Goal: Task Accomplishment & Management: Manage account settings

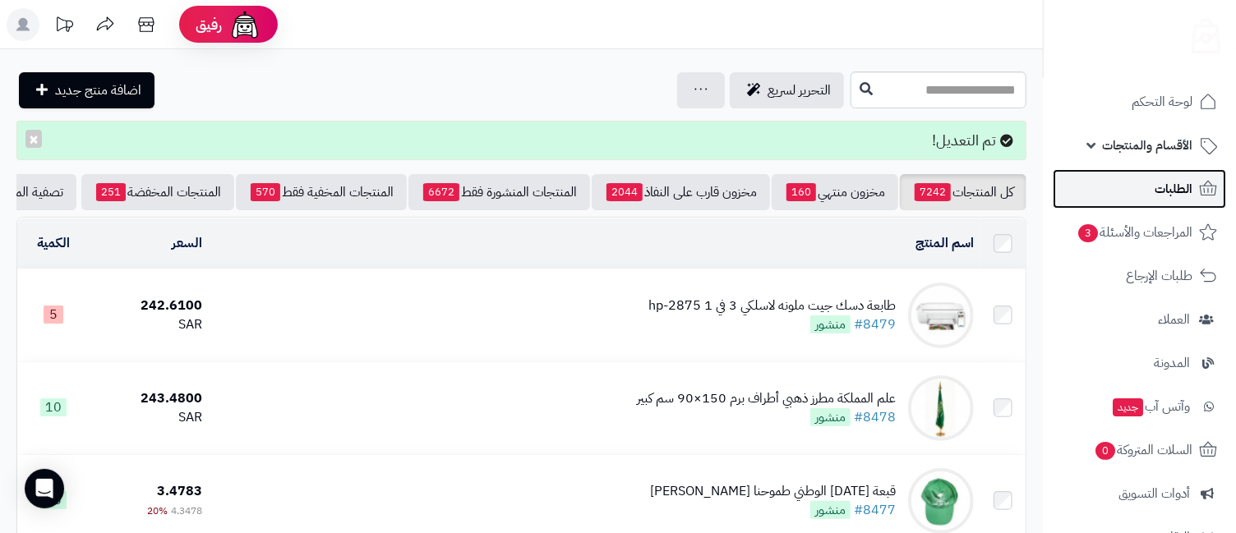
click at [1137, 195] on link "الطلبات" at bounding box center [1139, 188] width 173 height 39
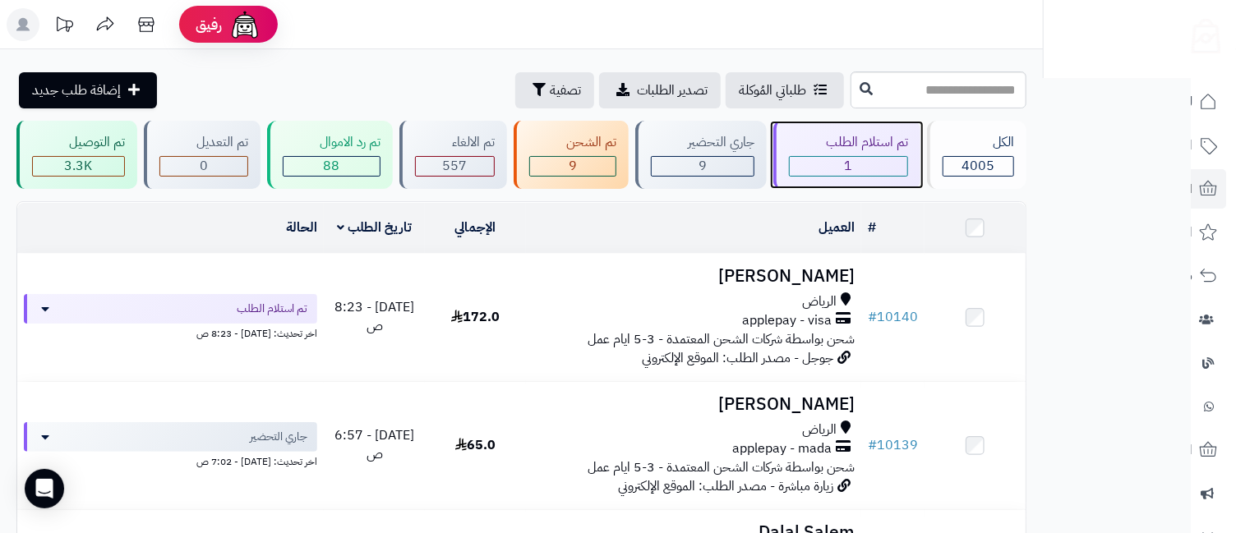
click at [879, 147] on div "تم استلام الطلب" at bounding box center [848, 142] width 119 height 19
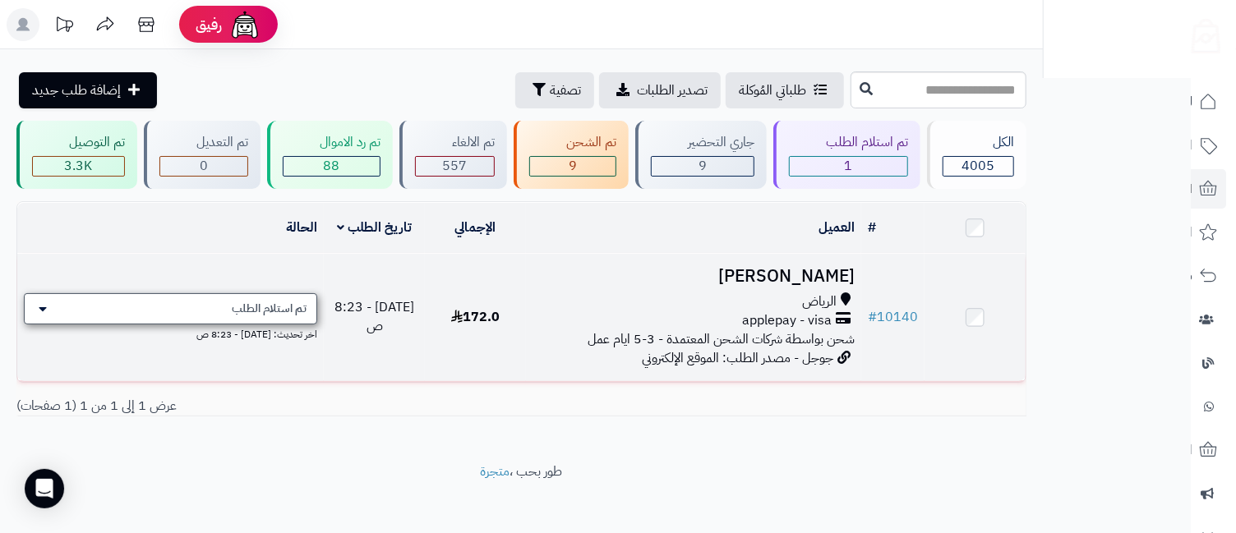
click at [248, 312] on span "تم استلام الطلب" at bounding box center [269, 309] width 75 height 16
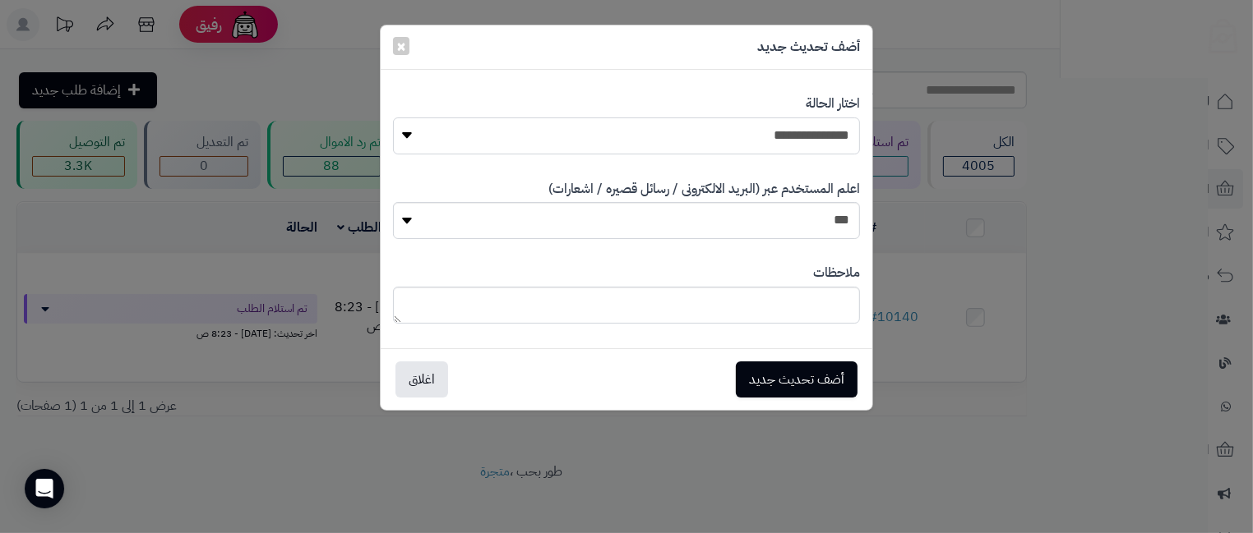
click at [574, 135] on select "**********" at bounding box center [626, 136] width 467 height 37
select select "*"
click at [393, 118] on select "**********" at bounding box center [626, 136] width 467 height 37
click at [843, 374] on button "أضف تحديث جديد" at bounding box center [797, 379] width 122 height 36
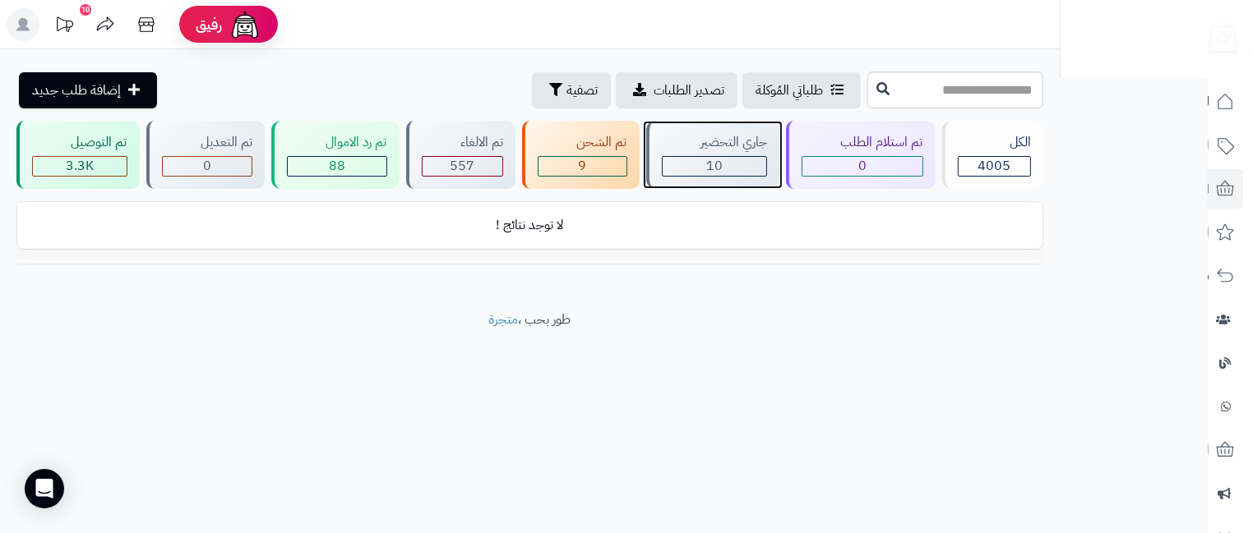
click at [740, 174] on div "10" at bounding box center [714, 166] width 104 height 19
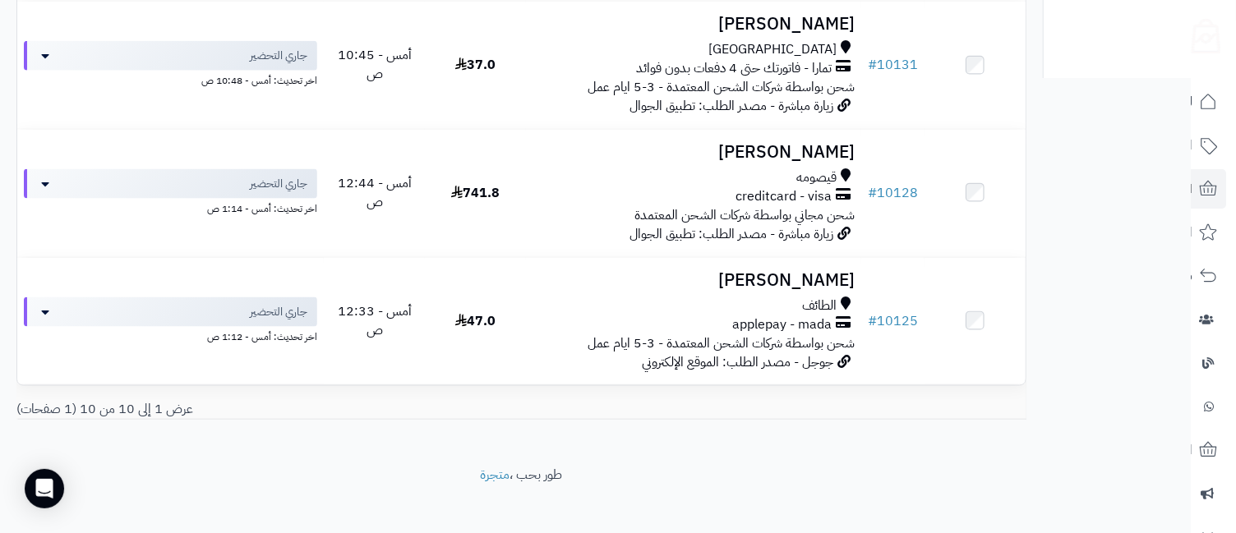
scroll to position [1166, 0]
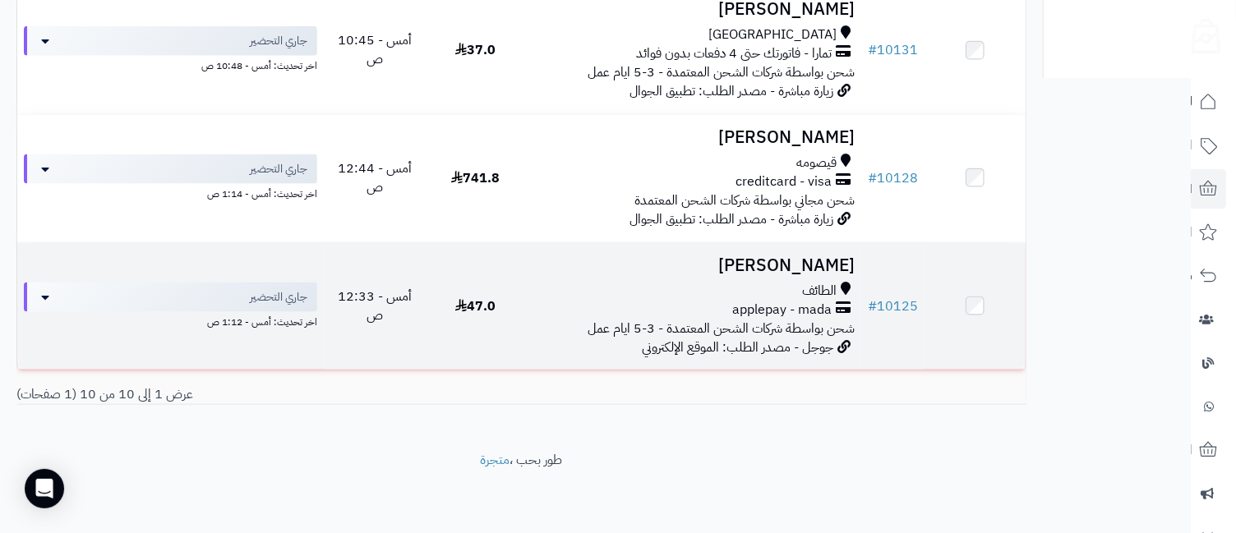
click at [828, 274] on h3 "محمد العتيبي" at bounding box center [694, 265] width 323 height 19
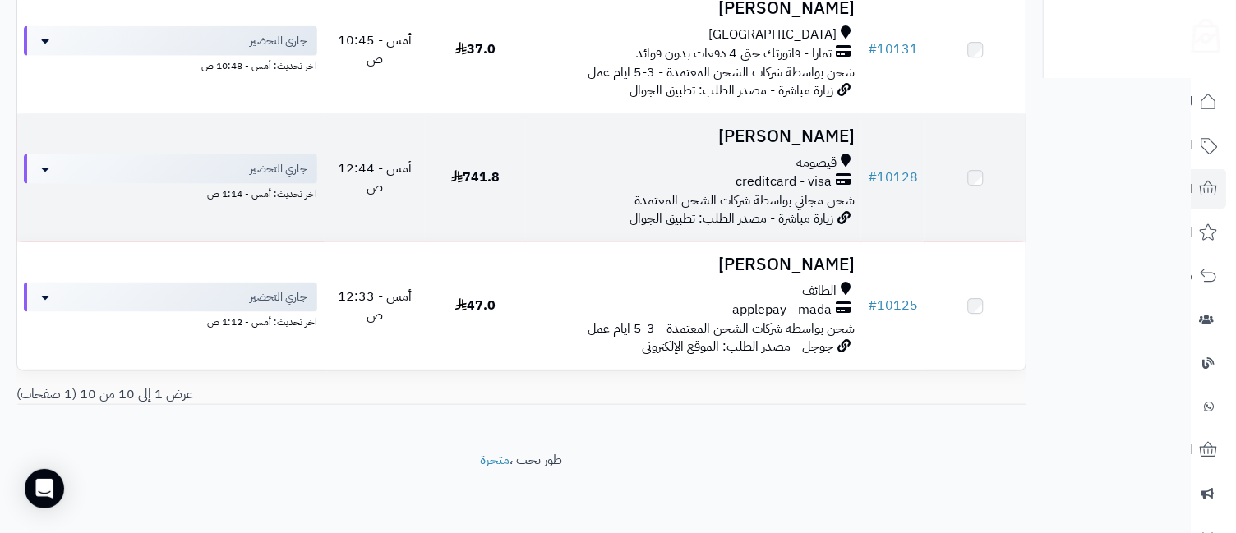
scroll to position [1166, 0]
click at [739, 138] on h3 "[PERSON_NAME]" at bounding box center [694, 137] width 323 height 19
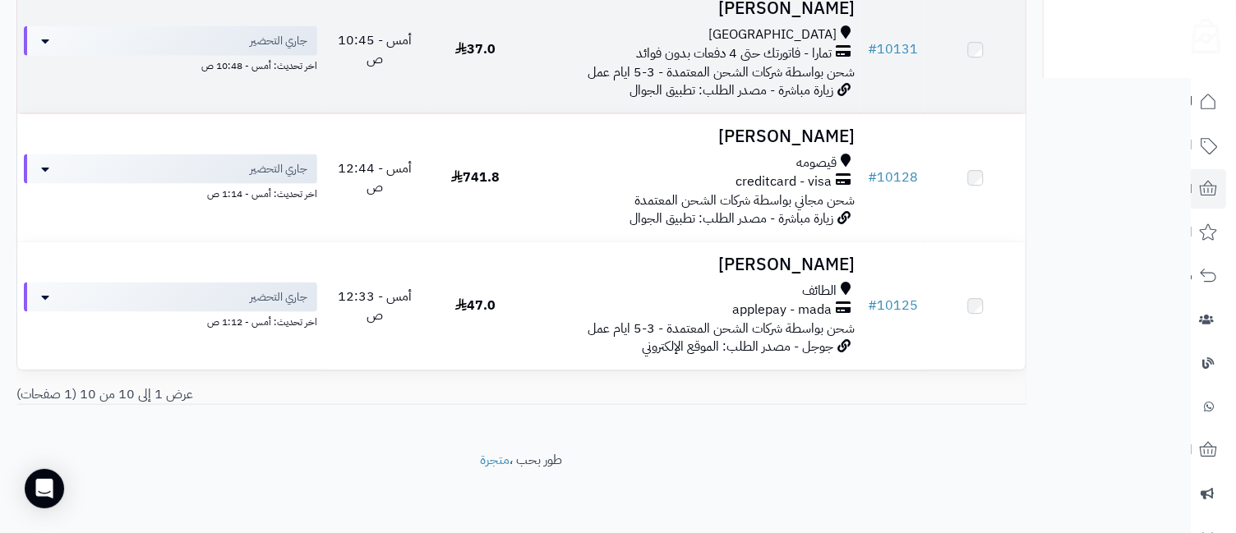
scroll to position [1166, 0]
click at [824, 22] on td "جود وليد جدة تمارا - فاتورتك حتى 4 دفعات بدون فوائد شحن بواسطة شركات الشحن المع…" at bounding box center [694, 50] width 336 height 127
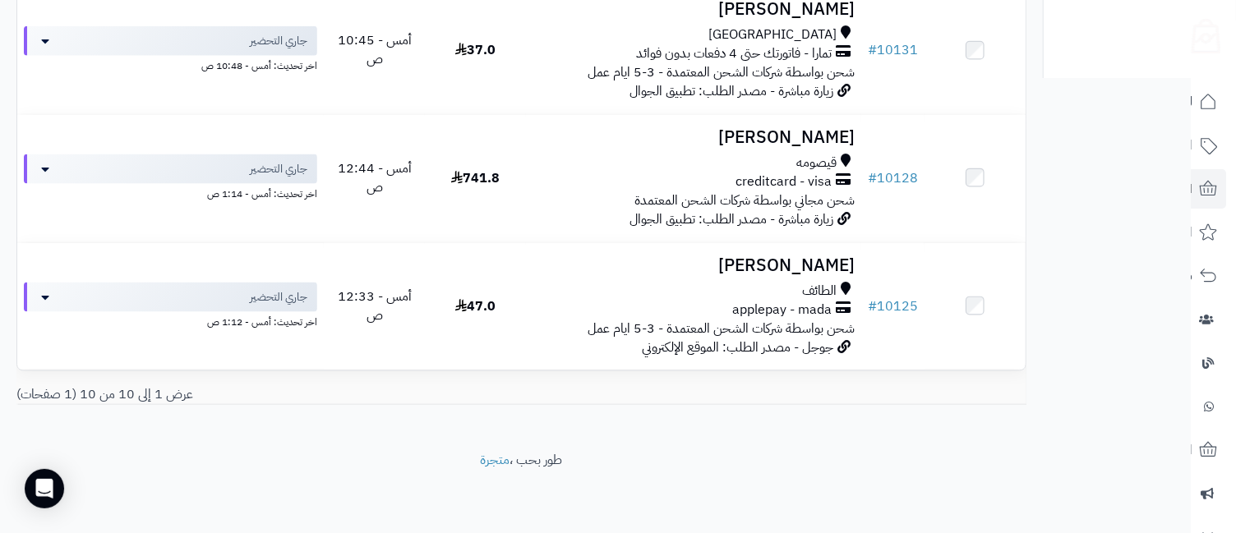
scroll to position [801, 0]
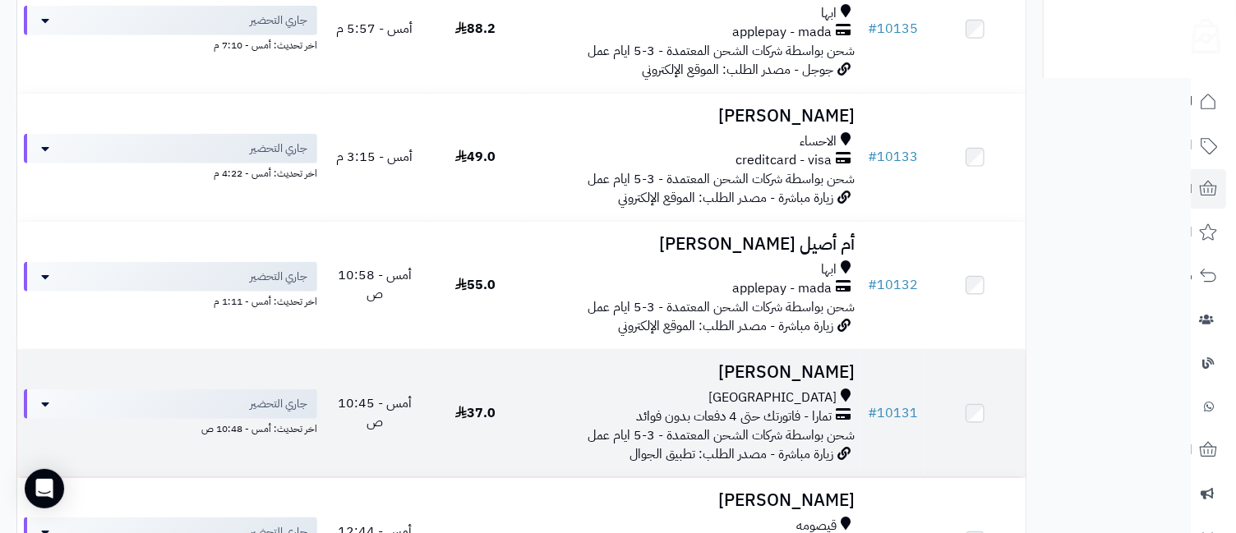
click at [803, 381] on h3 "جود وليد" at bounding box center [694, 372] width 323 height 19
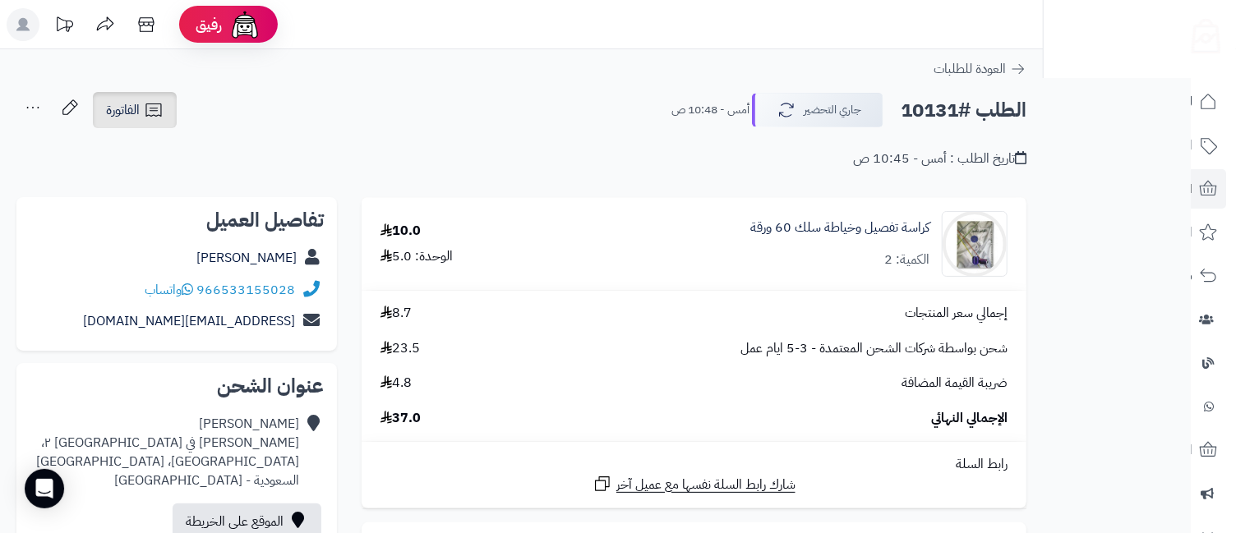
click at [114, 118] on span "الفاتورة" at bounding box center [123, 110] width 34 height 20
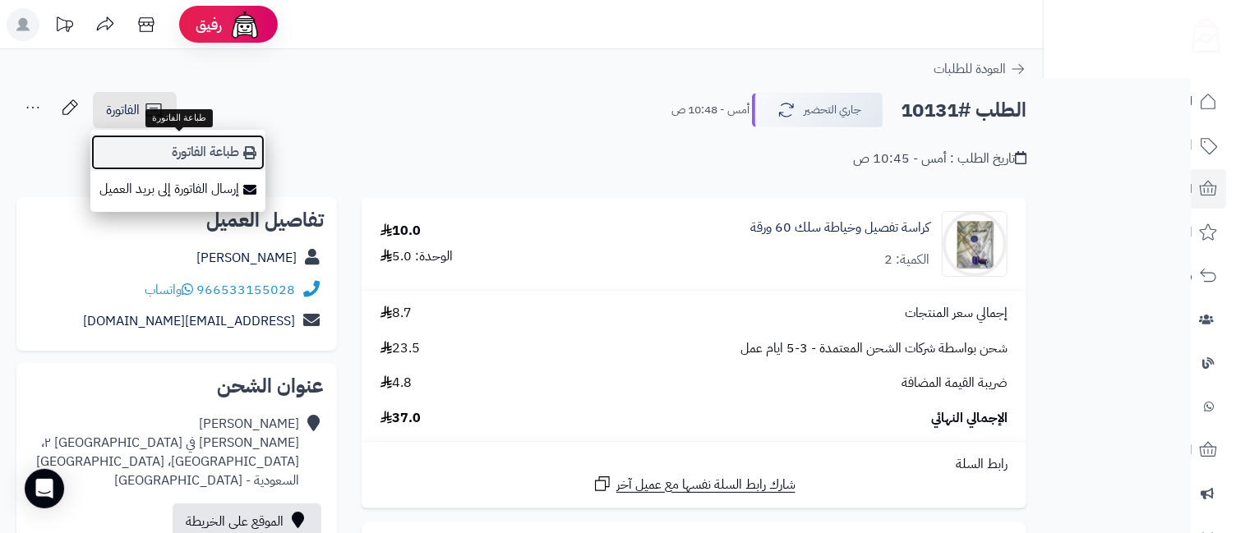
click at [221, 151] on link "طباعة الفاتورة" at bounding box center [177, 152] width 175 height 37
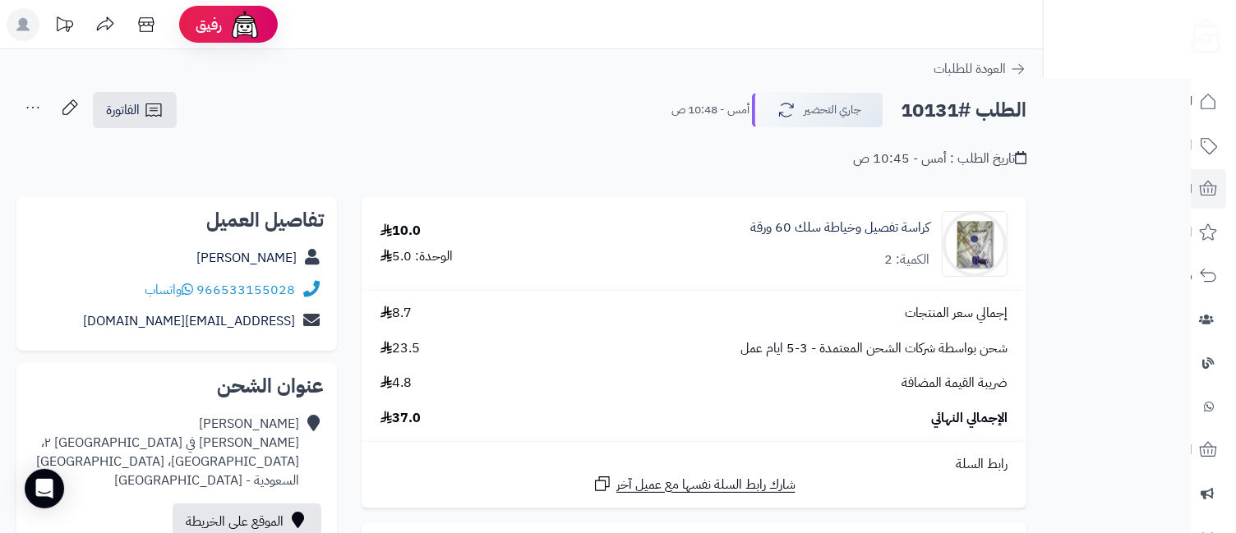
click at [32, 107] on icon at bounding box center [33, 108] width 12 height 2
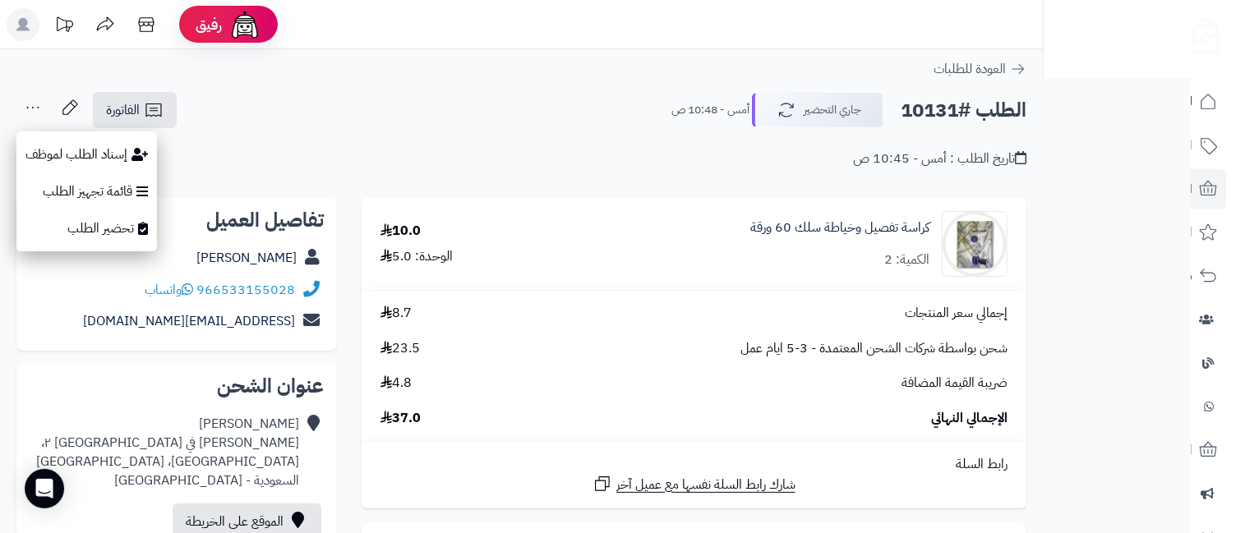
click at [441, 141] on div "تاريخ الطلب : أمس - 10:45 ص" at bounding box center [521, 149] width 1010 height 39
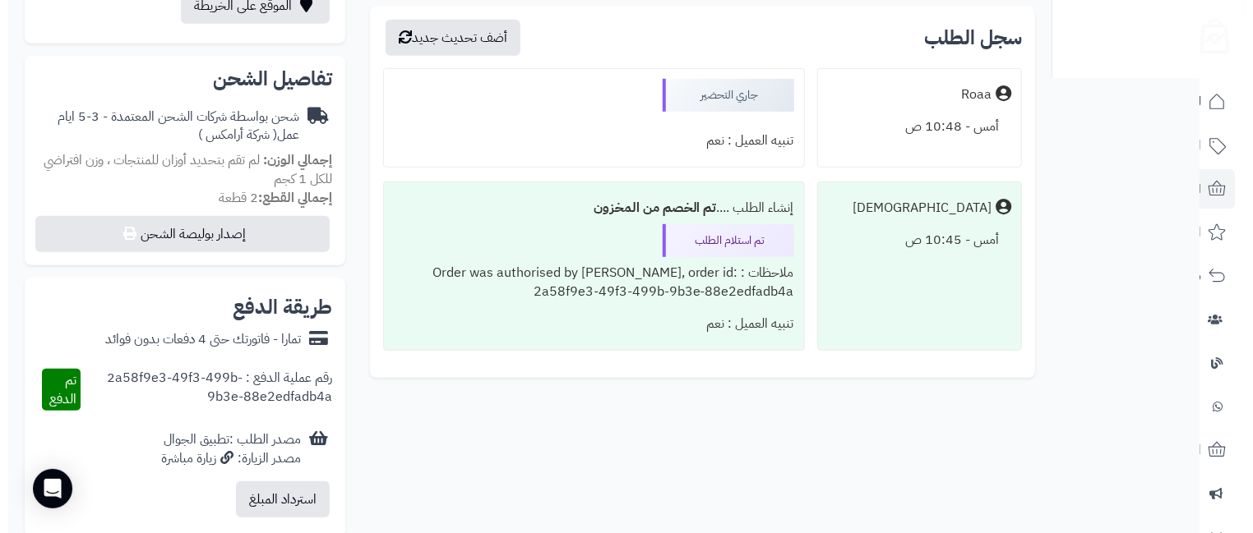
scroll to position [730, 0]
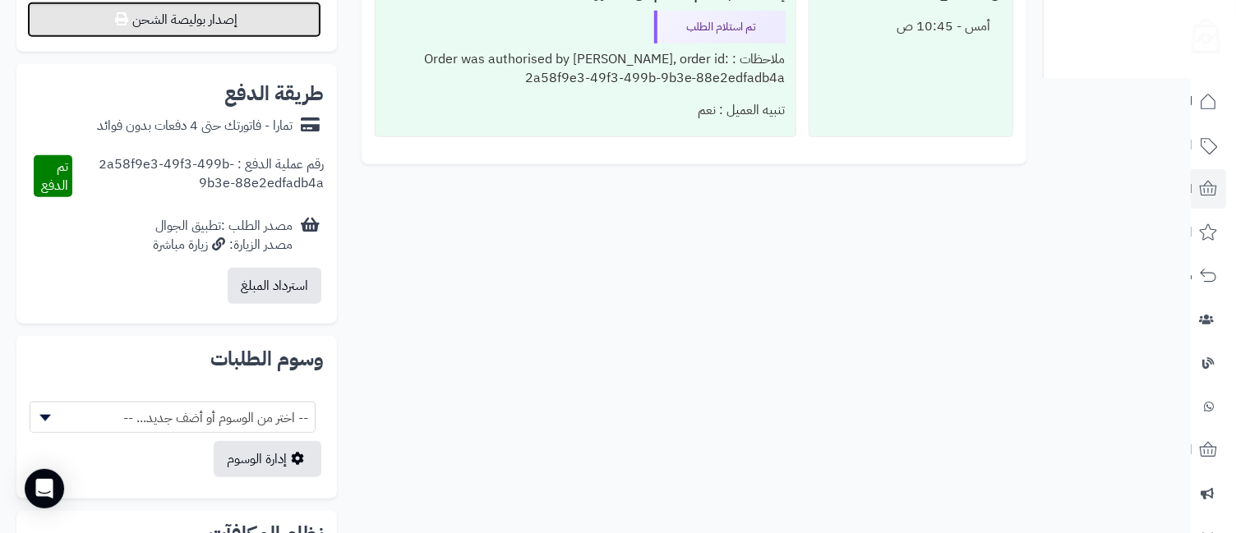
click at [210, 29] on button "إصدار بوليصة الشحن" at bounding box center [174, 20] width 294 height 36
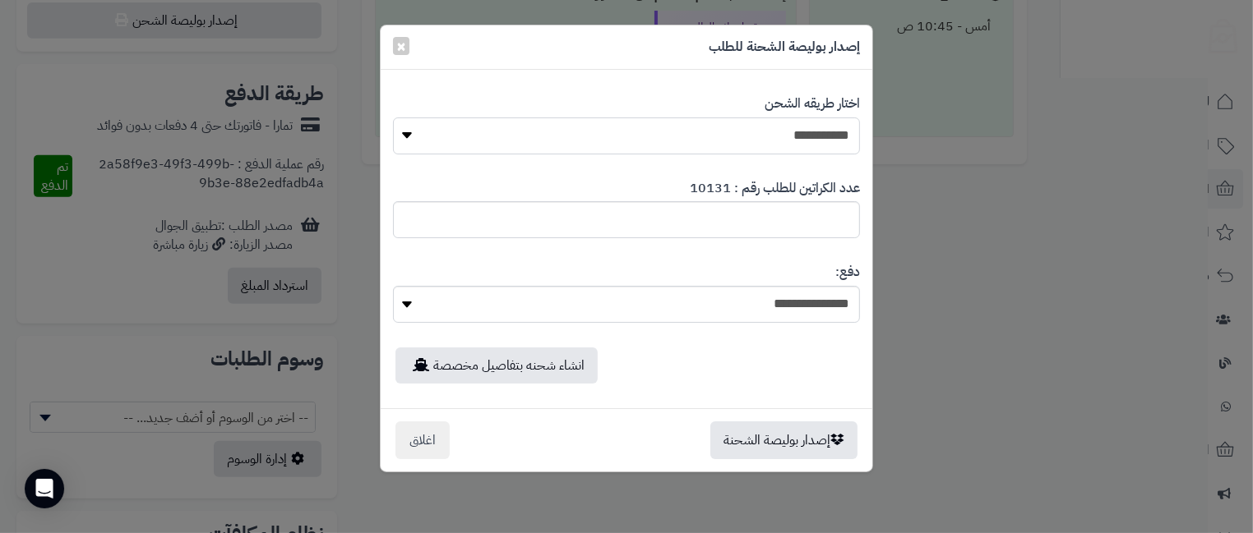
click at [660, 131] on select "**********" at bounding box center [626, 136] width 467 height 37
select select "*******"
click at [393, 118] on select "**********" at bounding box center [626, 136] width 467 height 37
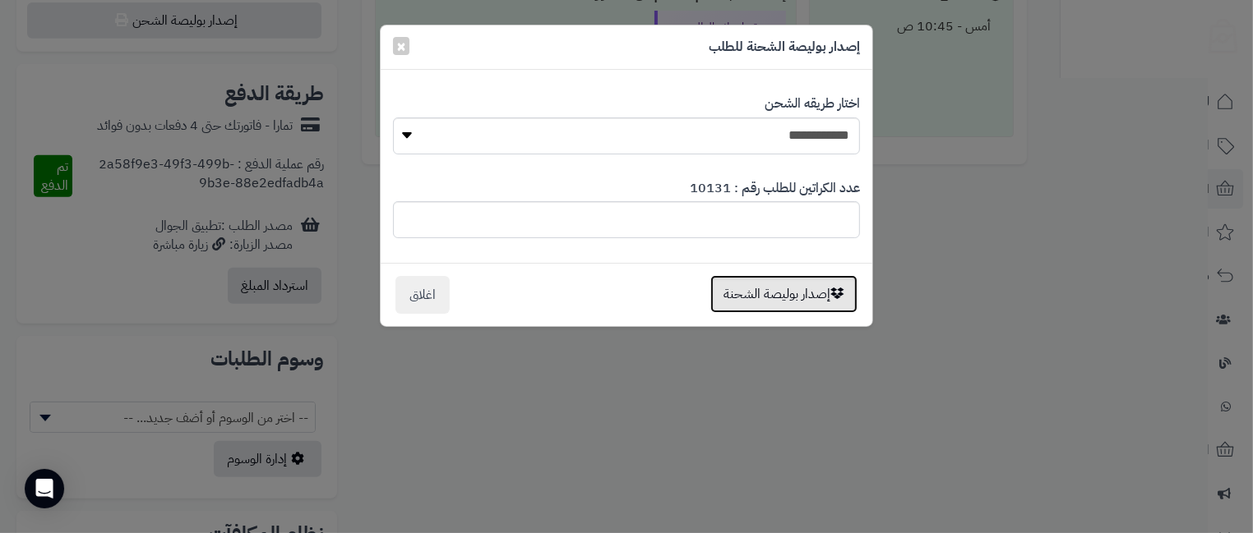
click at [779, 291] on button "إصدار بوليصة الشحنة" at bounding box center [783, 294] width 147 height 38
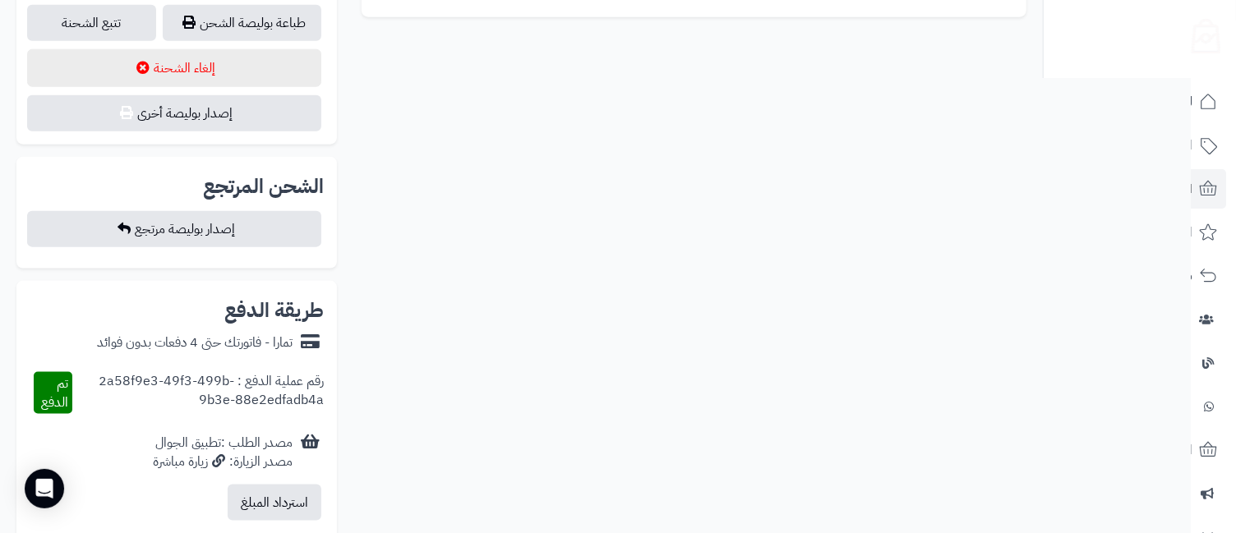
scroll to position [730, 0]
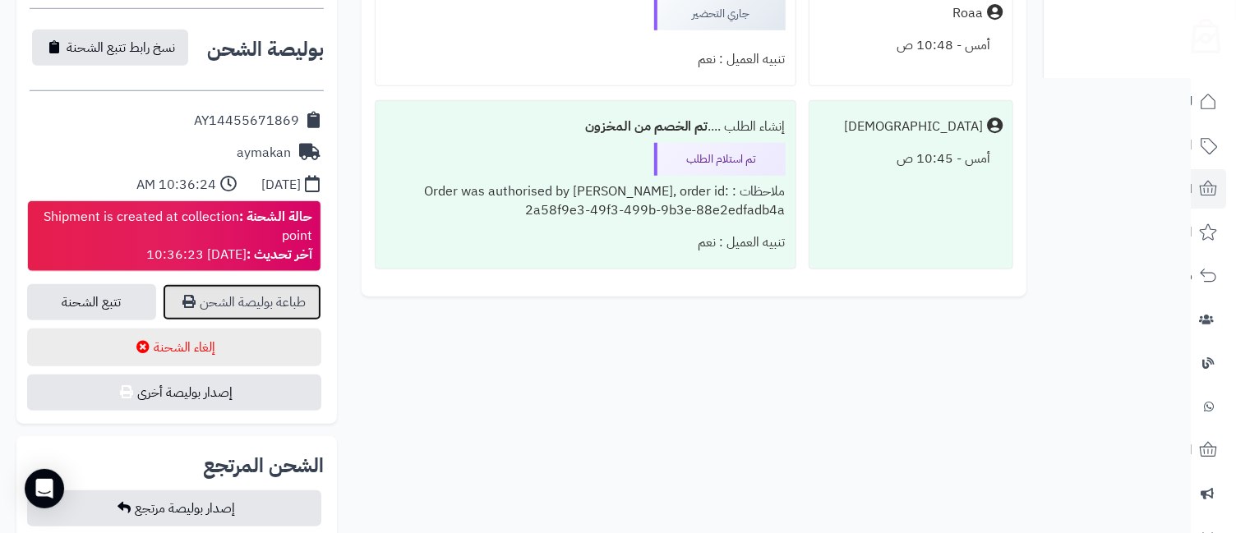
click at [242, 303] on link "طباعة بوليصة الشحن" at bounding box center [242, 302] width 159 height 36
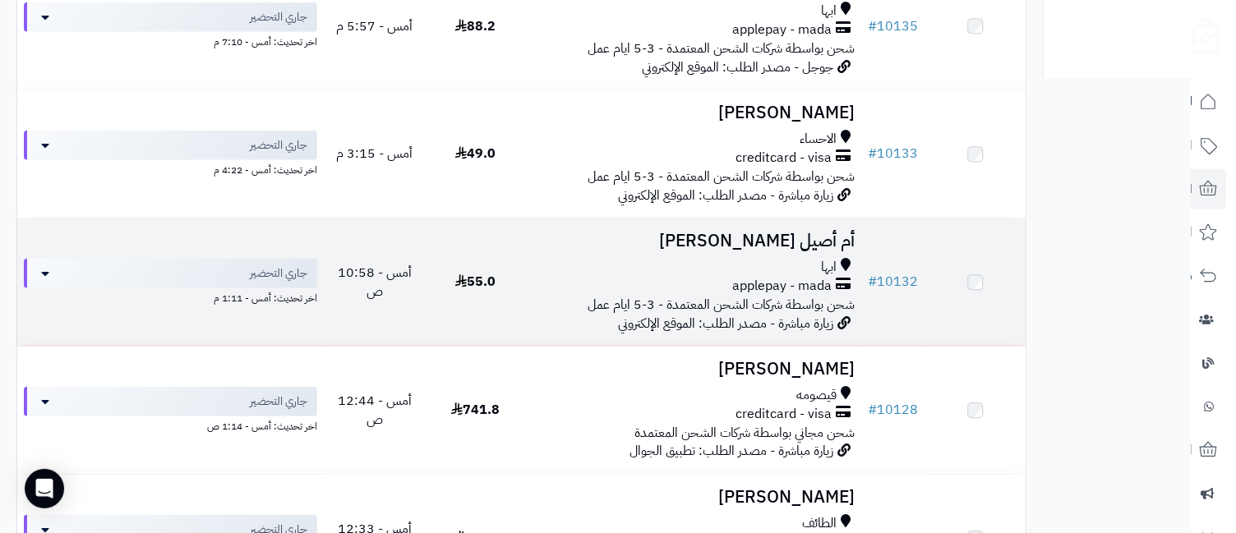
scroll to position [801, 0]
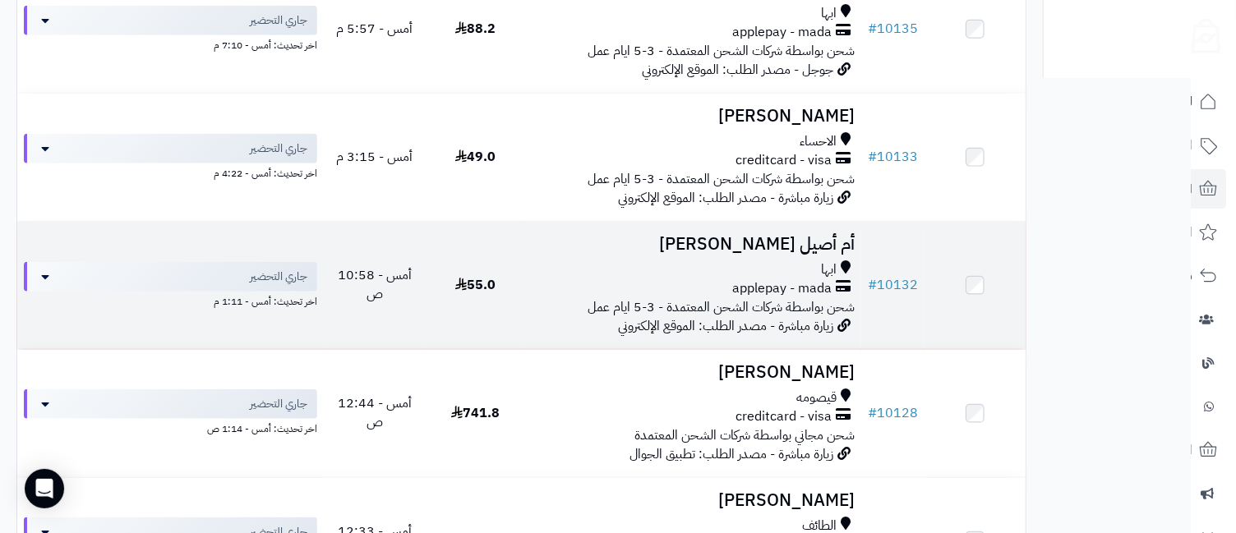
click at [804, 254] on h3 "أم أصيل [PERSON_NAME]" at bounding box center [694, 244] width 323 height 19
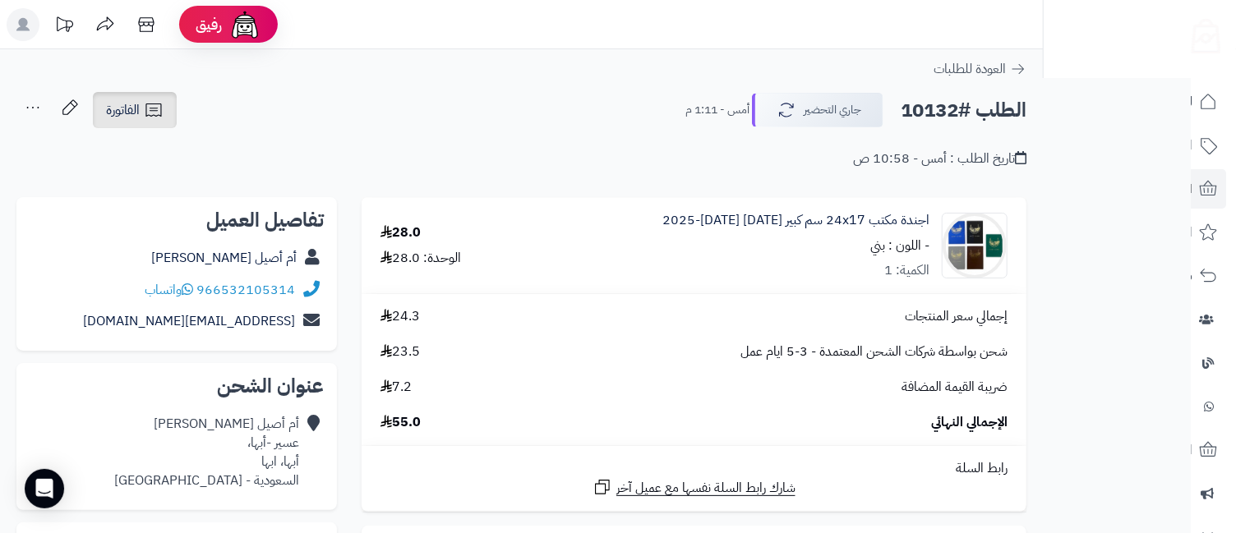
click at [150, 109] on icon at bounding box center [154, 110] width 20 height 20
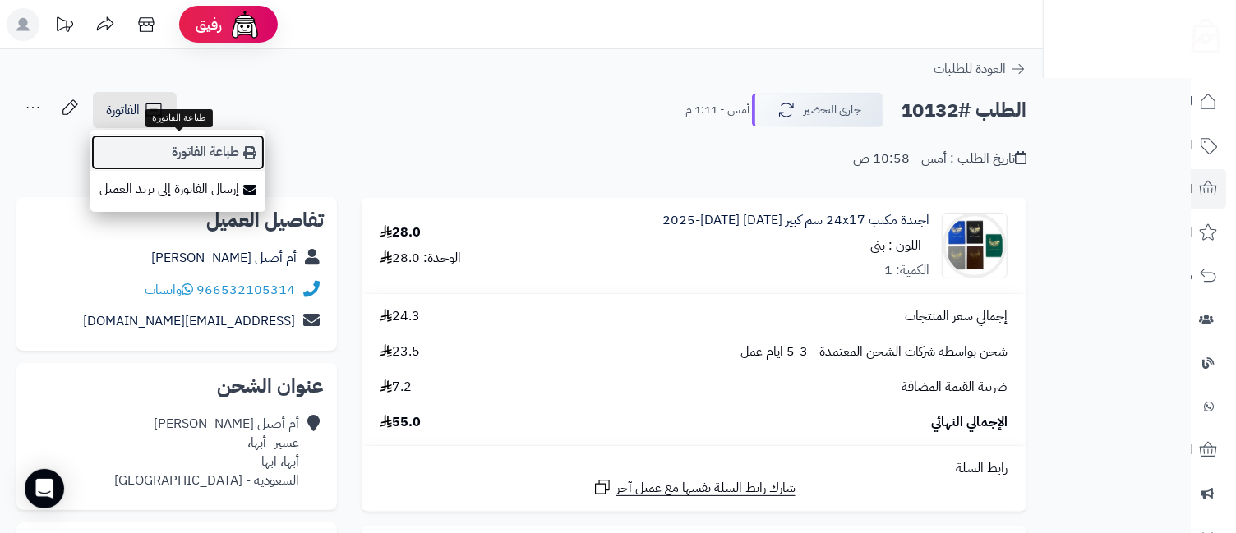
click at [218, 148] on link "طباعة الفاتورة" at bounding box center [177, 152] width 175 height 37
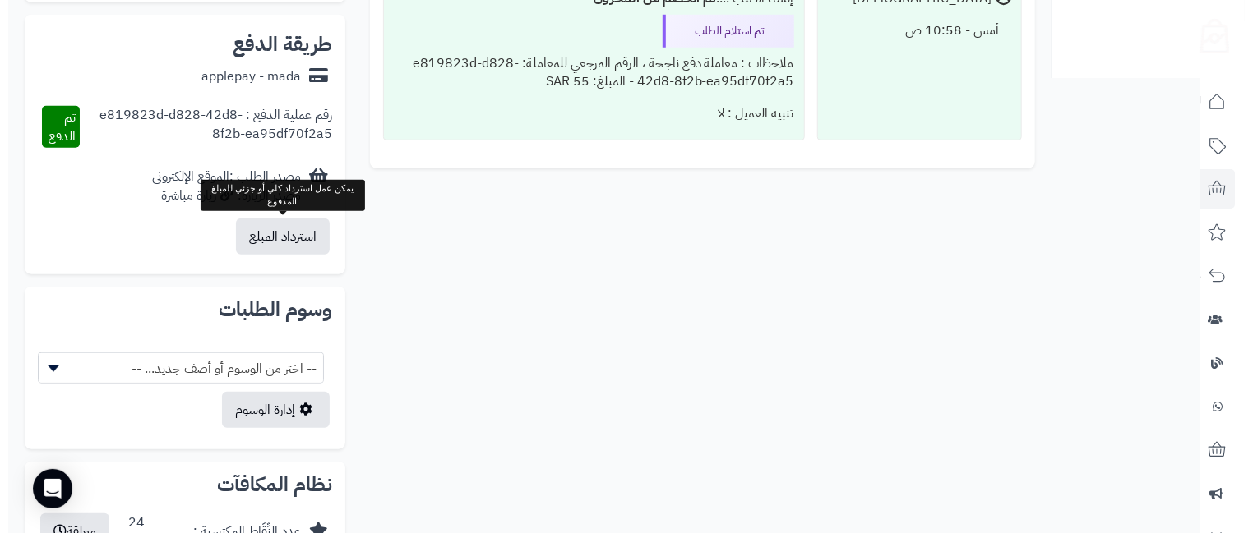
scroll to position [365, 0]
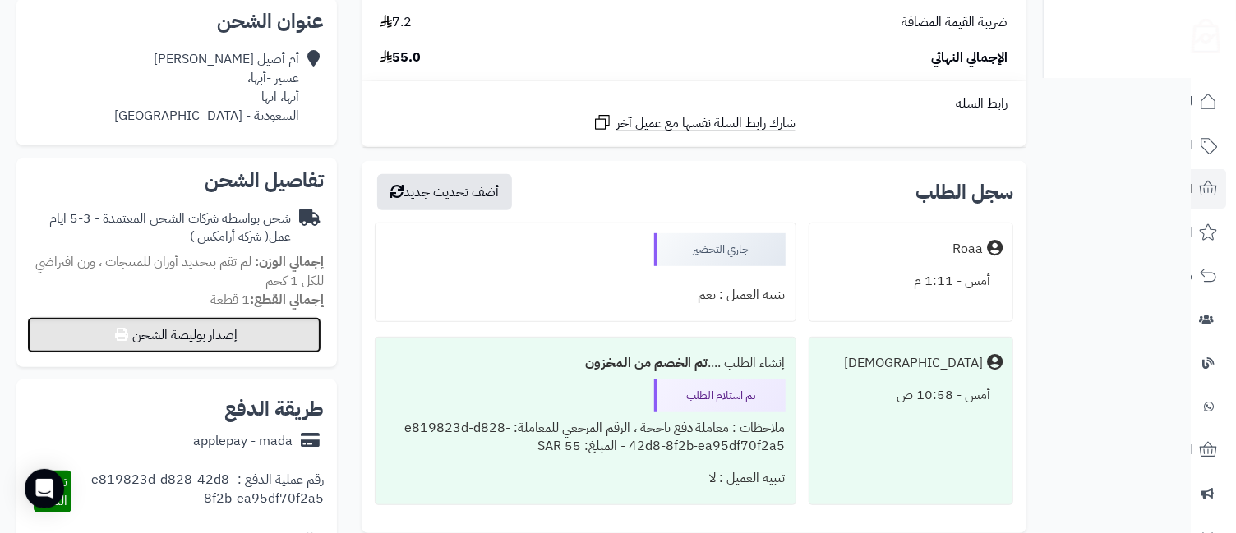
click at [236, 329] on button "إصدار بوليصة الشحن" at bounding box center [174, 335] width 294 height 36
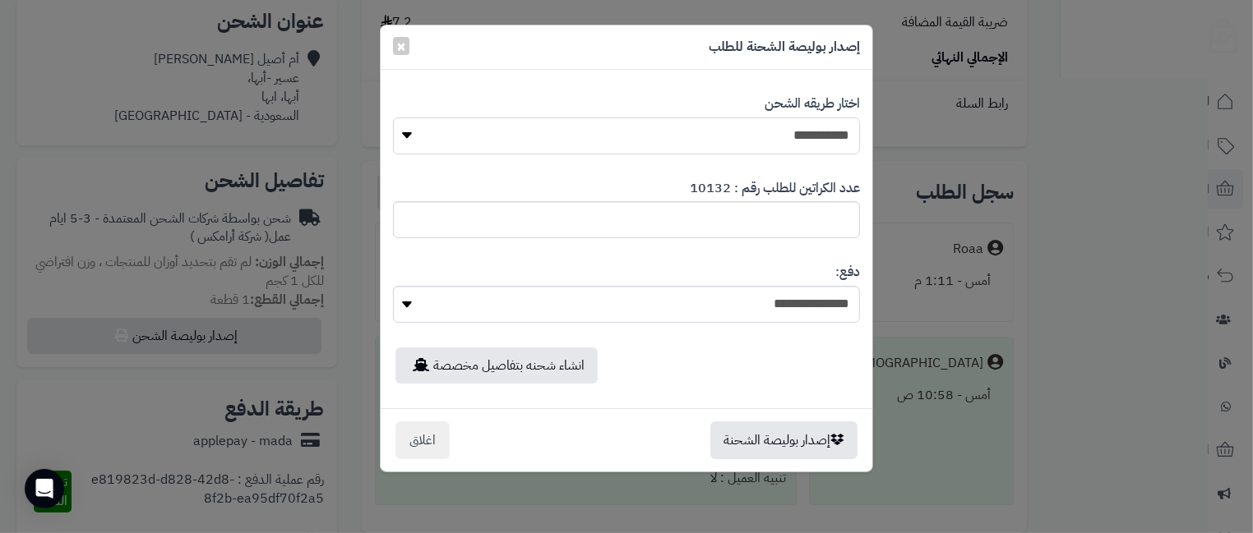
click at [674, 142] on select "**********" at bounding box center [626, 136] width 467 height 37
select select "*******"
click at [393, 118] on select "**********" at bounding box center [626, 136] width 467 height 37
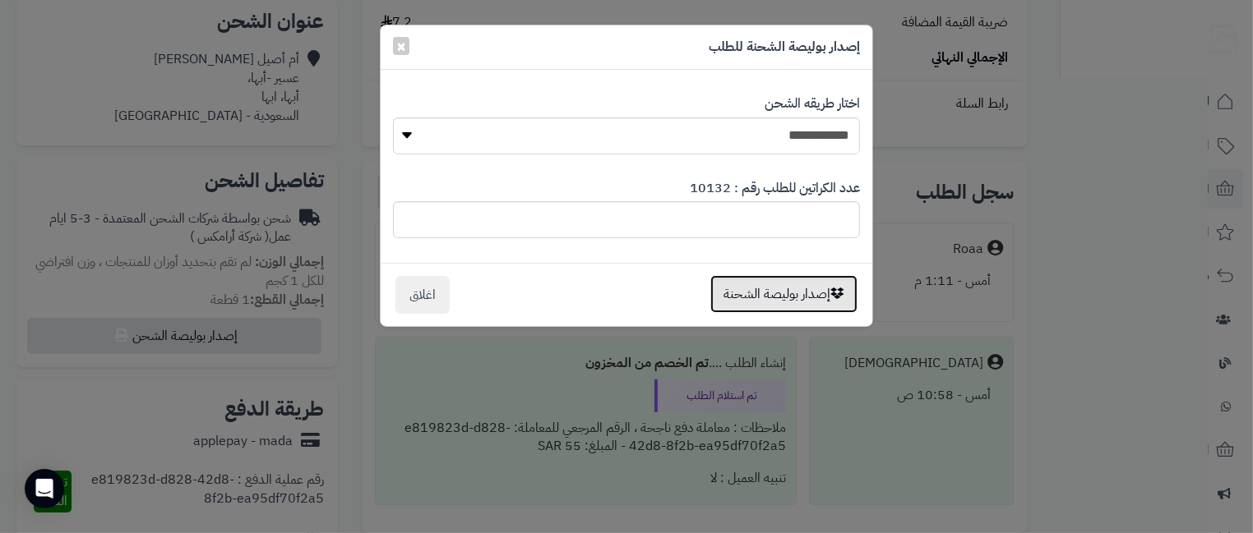
click at [733, 295] on button "إصدار بوليصة الشحنة" at bounding box center [783, 294] width 147 height 38
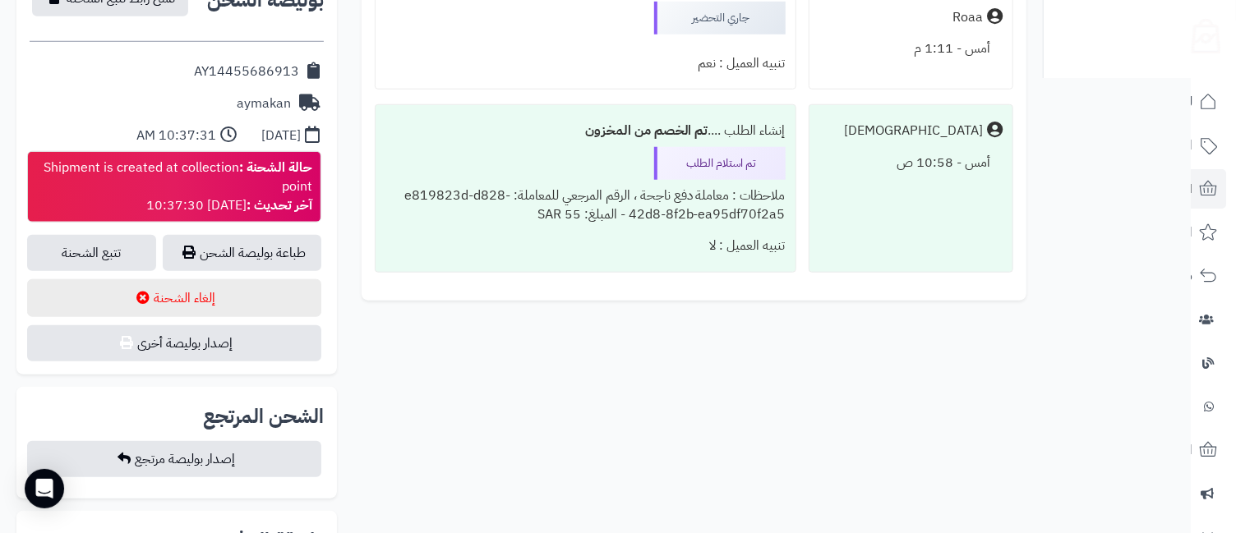
scroll to position [730, 0]
click at [262, 243] on link "طباعة بوليصة الشحن" at bounding box center [242, 253] width 159 height 36
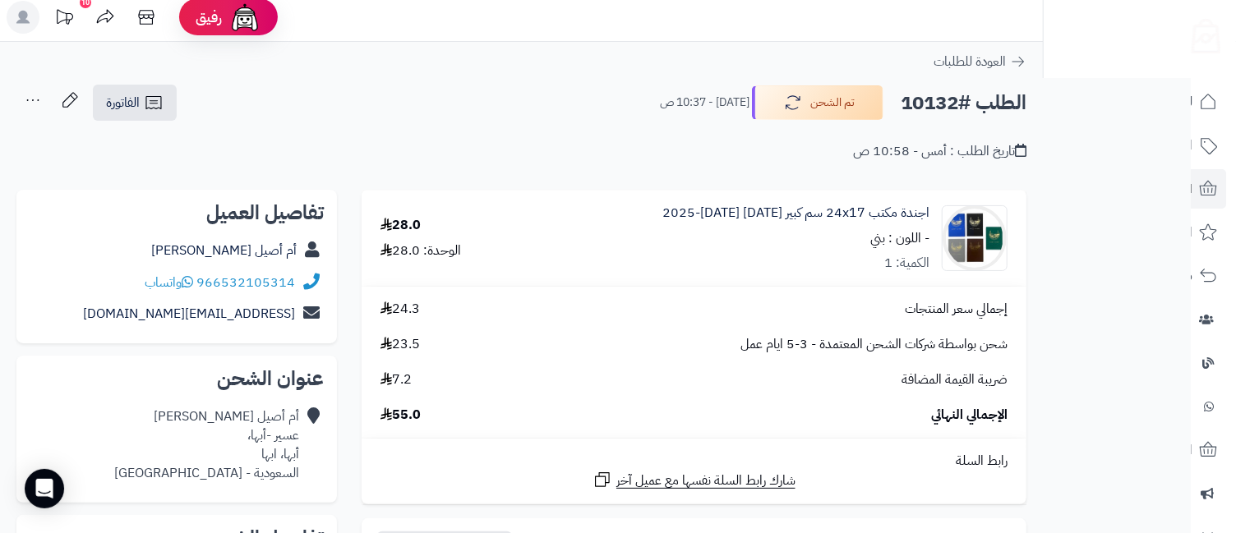
scroll to position [0, 0]
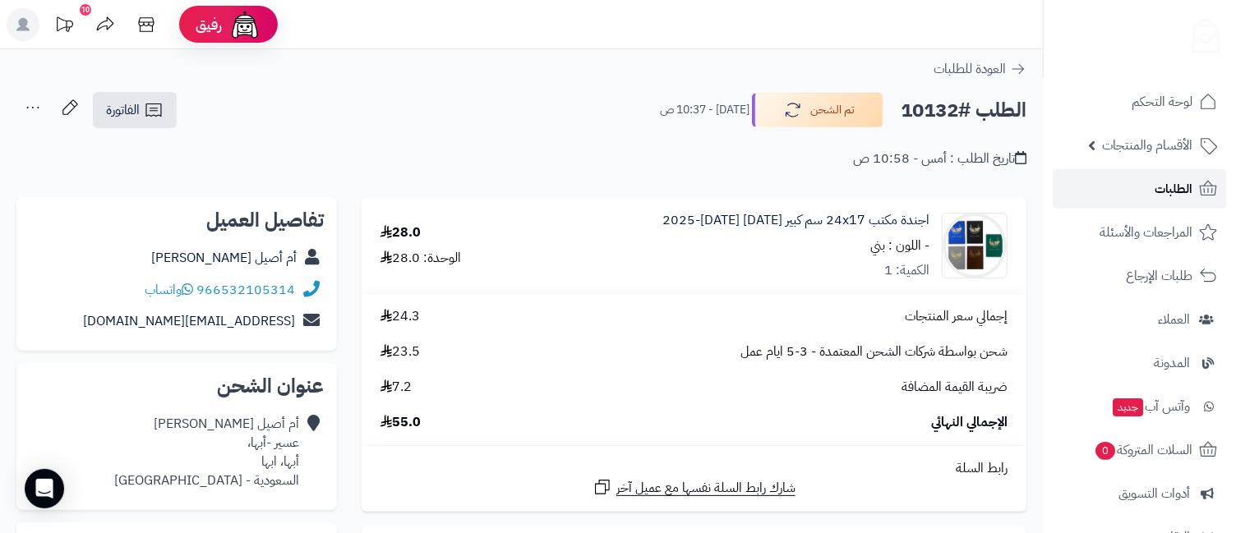
click at [1166, 190] on span "الطلبات" at bounding box center [1174, 189] width 38 height 23
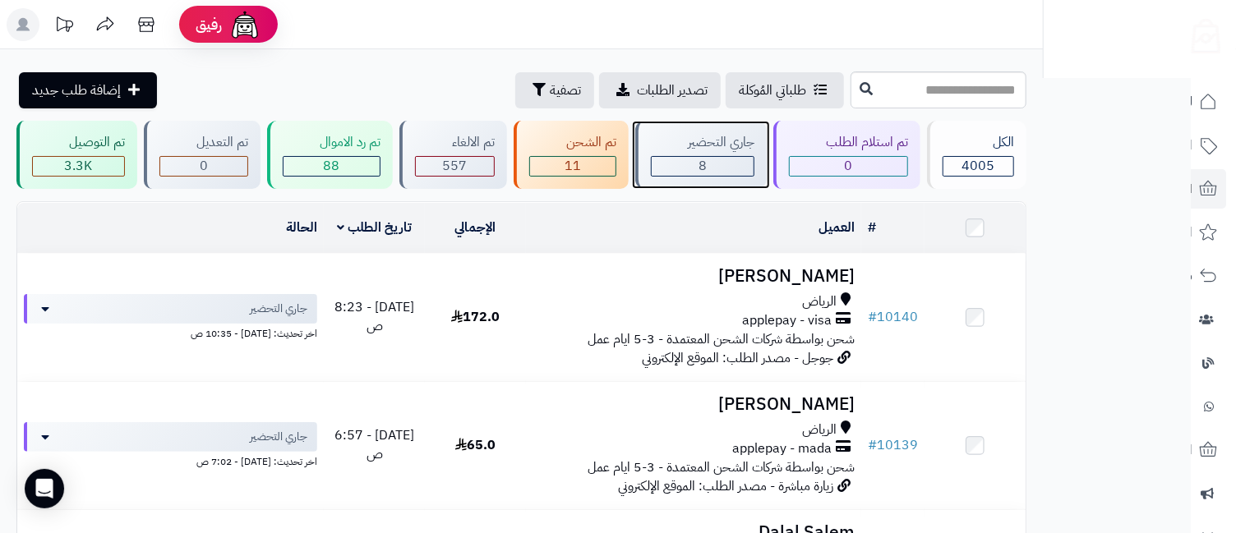
click at [706, 157] on span "8" at bounding box center [703, 166] width 8 height 20
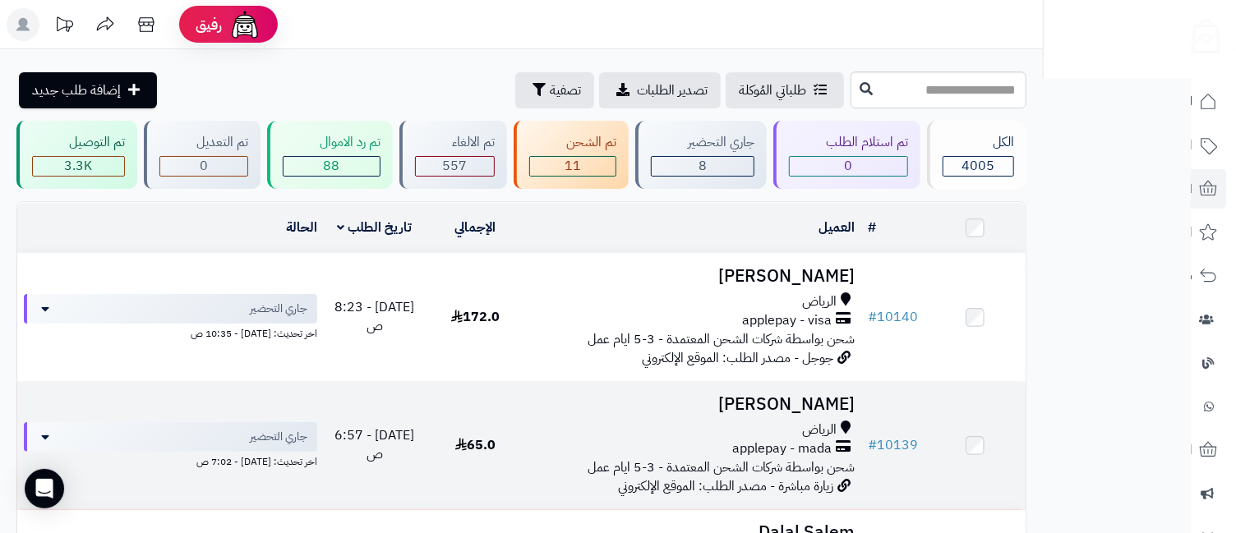
click at [805, 441] on span "applepay - mada" at bounding box center [781, 449] width 99 height 19
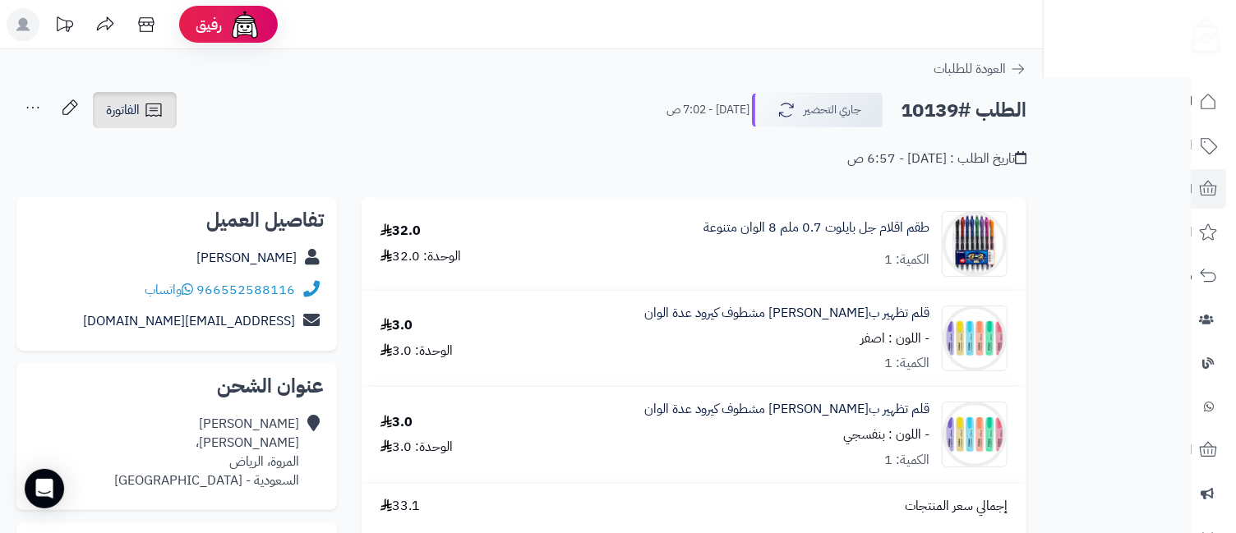
click at [126, 112] on span "الفاتورة" at bounding box center [123, 110] width 34 height 20
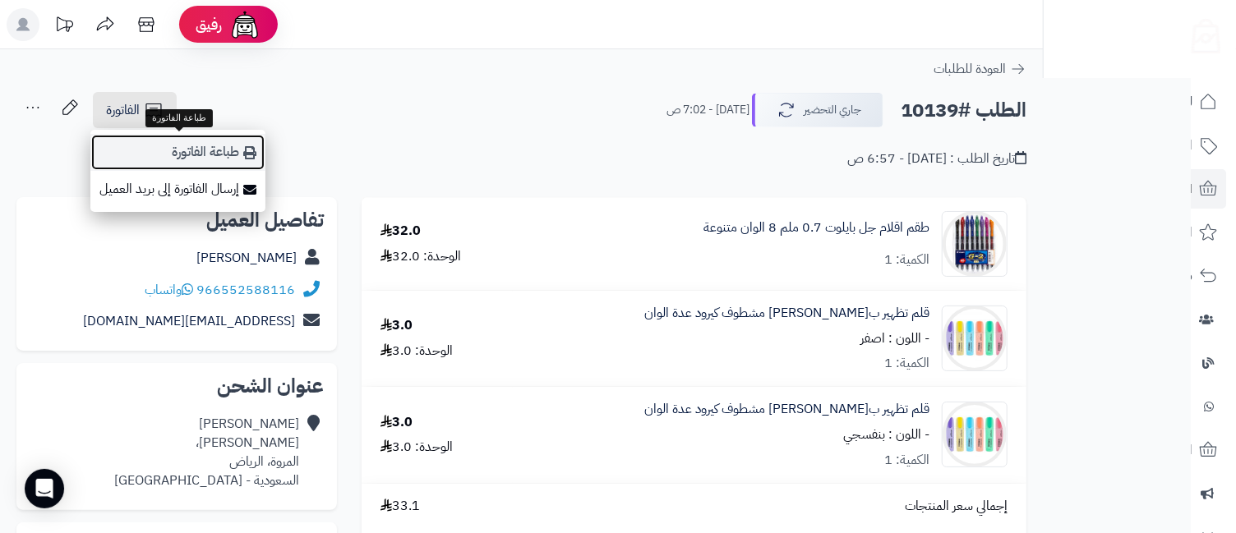
click at [232, 152] on link "طباعة الفاتورة" at bounding box center [177, 152] width 175 height 37
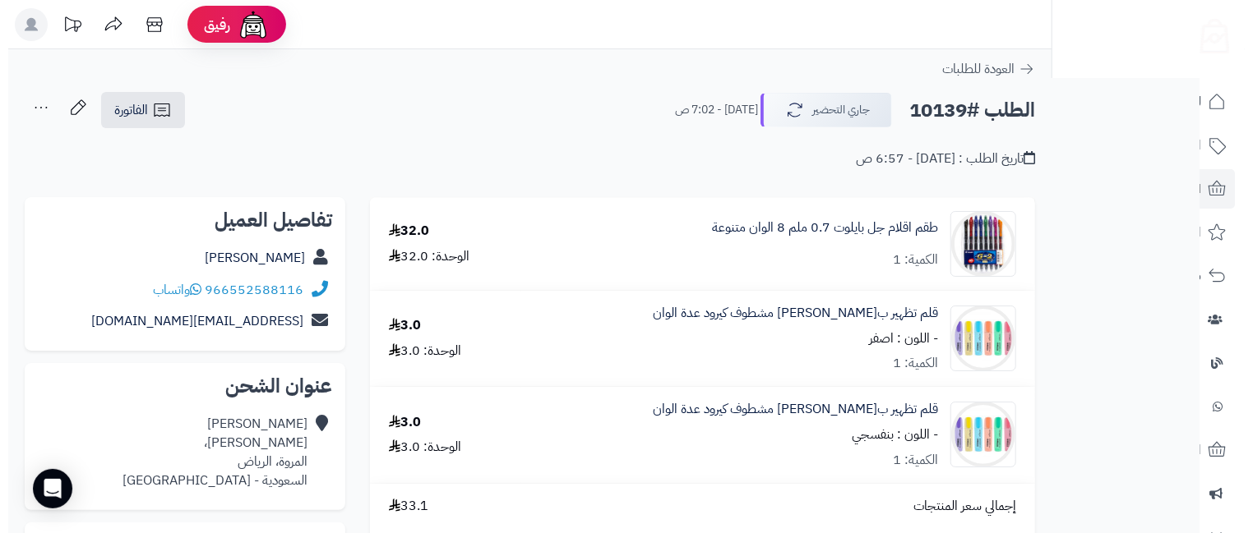
scroll to position [365, 0]
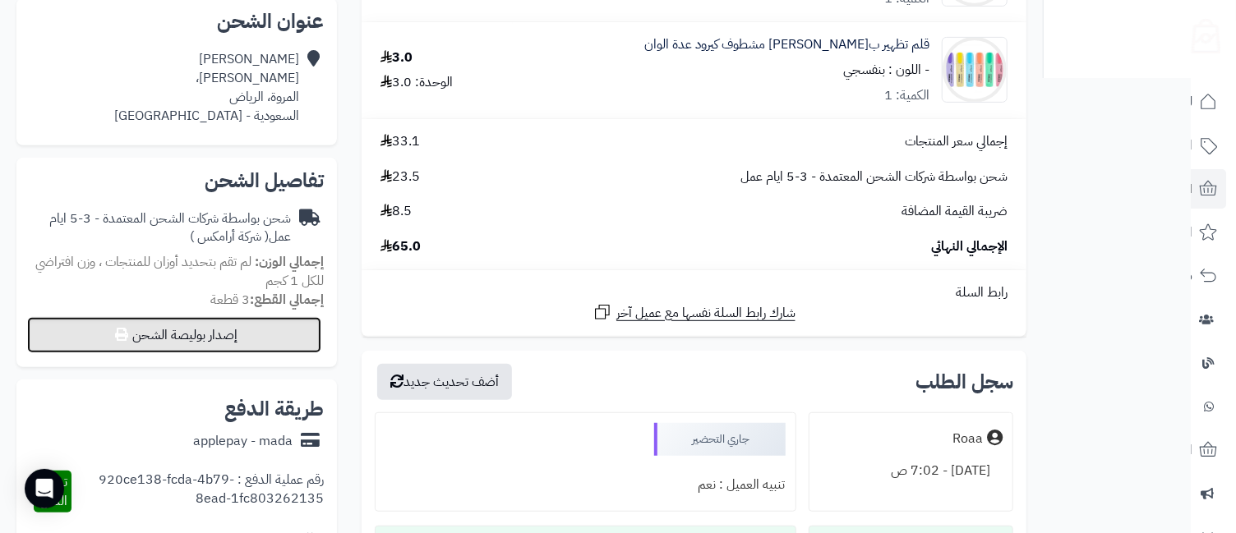
click at [180, 340] on button "إصدار بوليصة الشحن" at bounding box center [174, 335] width 294 height 36
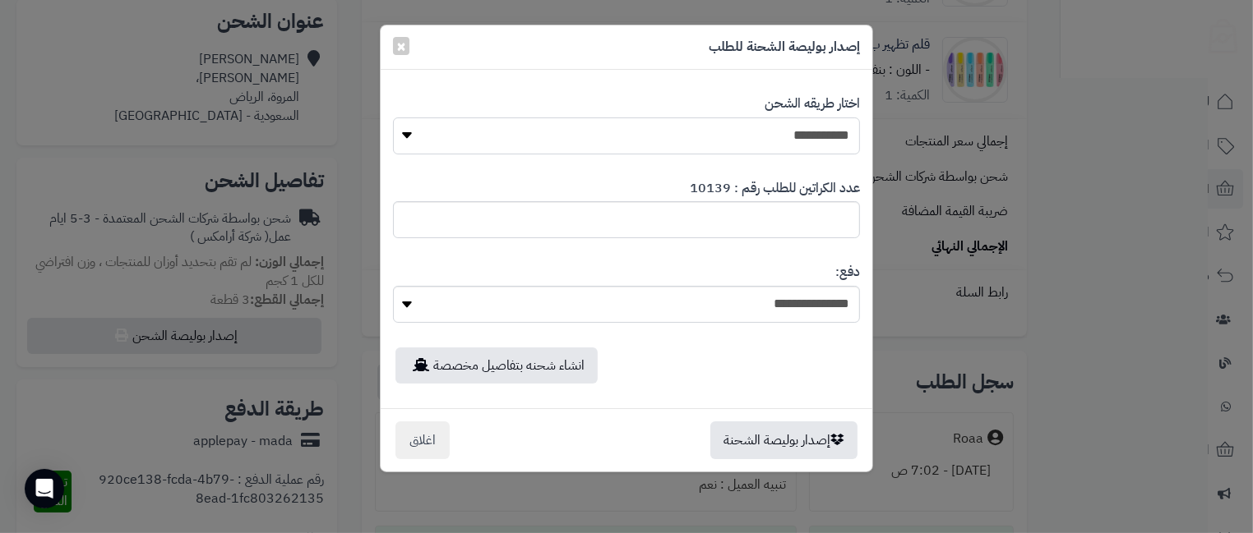
click at [569, 144] on select "**********" at bounding box center [626, 136] width 467 height 37
select select "*******"
click at [393, 118] on select "**********" at bounding box center [626, 136] width 467 height 37
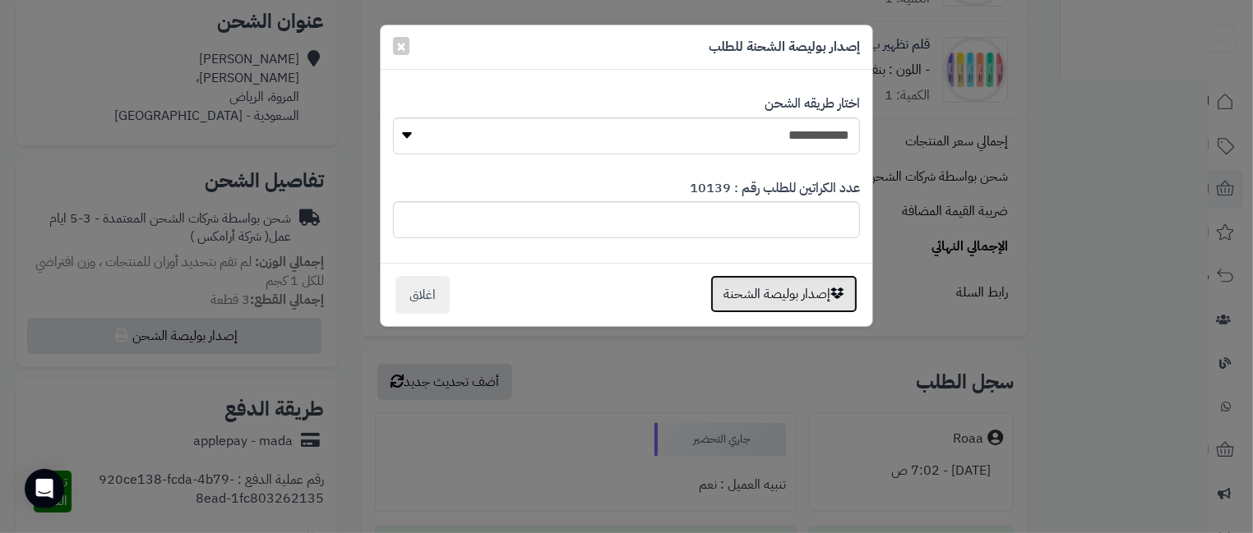
click at [777, 285] on button "إصدار بوليصة الشحنة" at bounding box center [783, 294] width 147 height 38
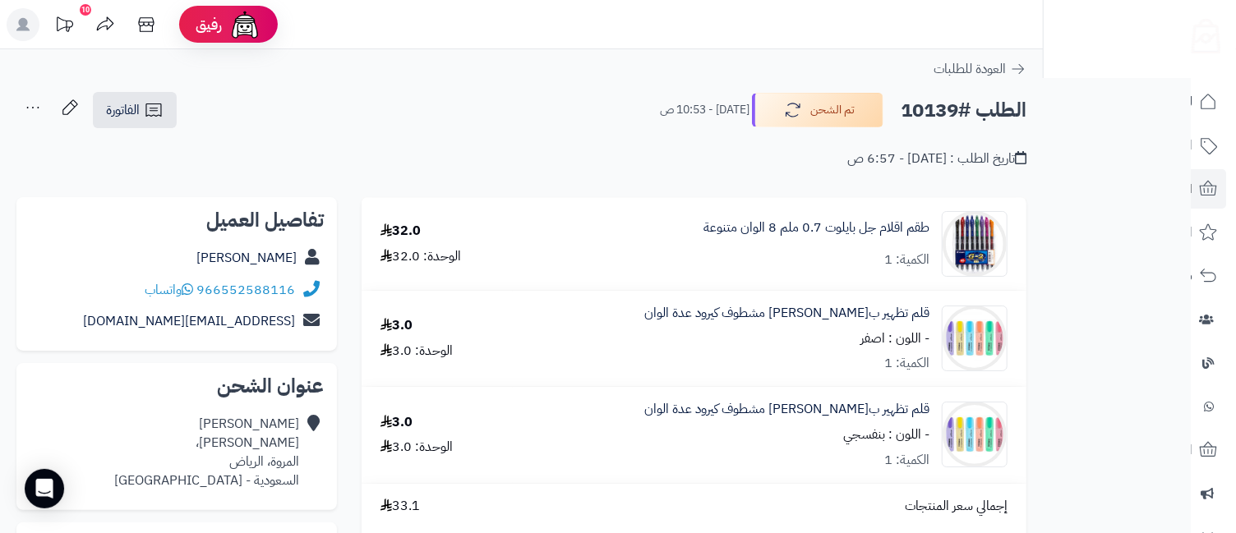
scroll to position [730, 0]
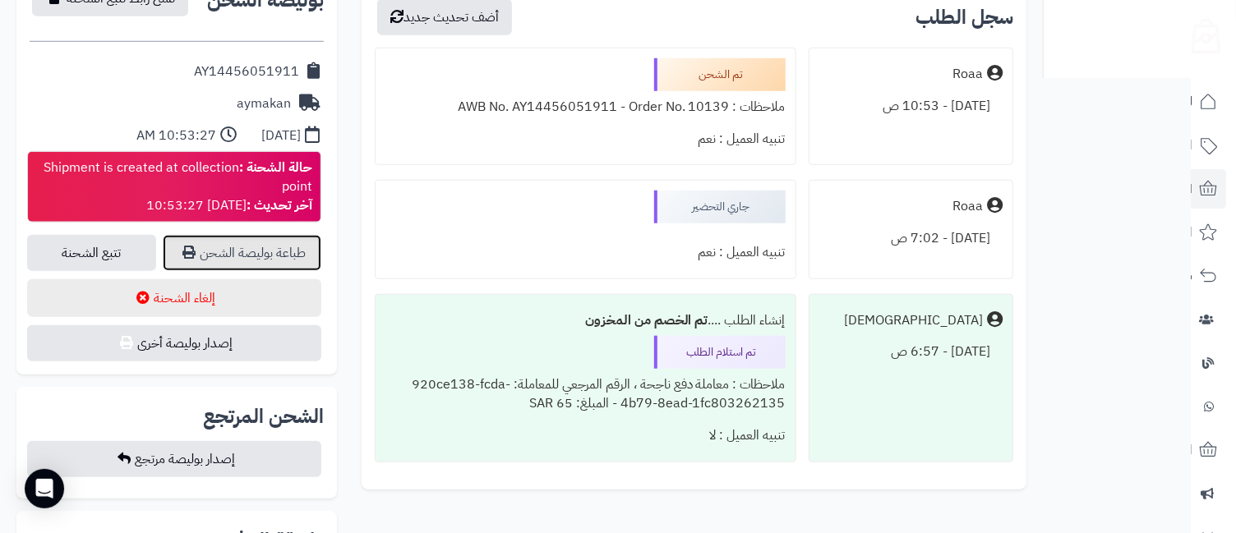
click at [257, 242] on link "طباعة بوليصة الشحن" at bounding box center [242, 253] width 159 height 36
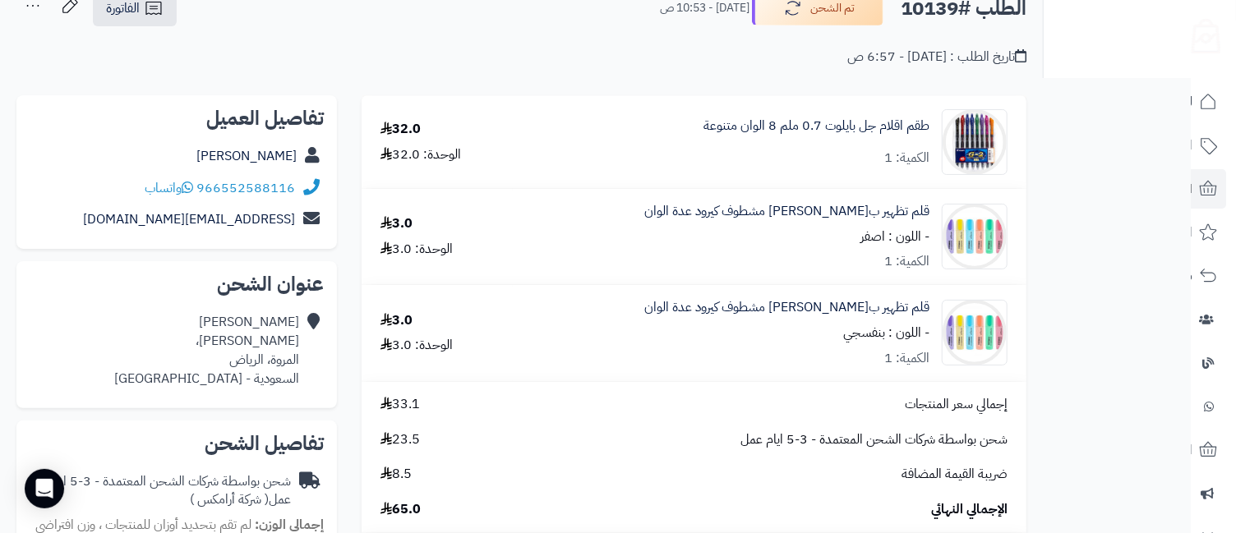
scroll to position [0, 0]
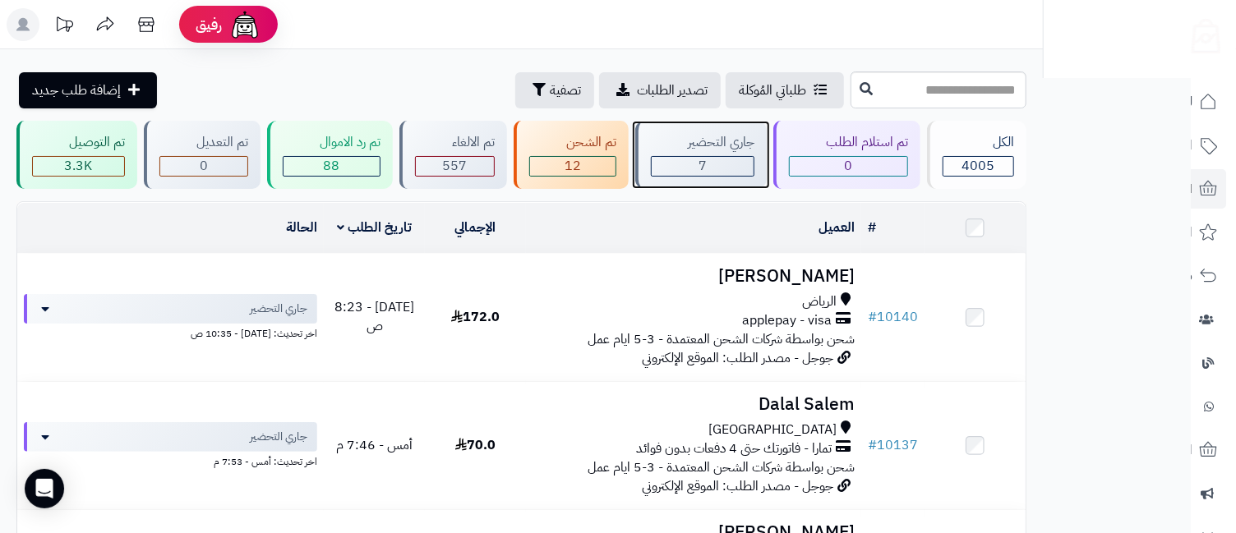
click at [700, 160] on span "7" at bounding box center [703, 166] width 8 height 20
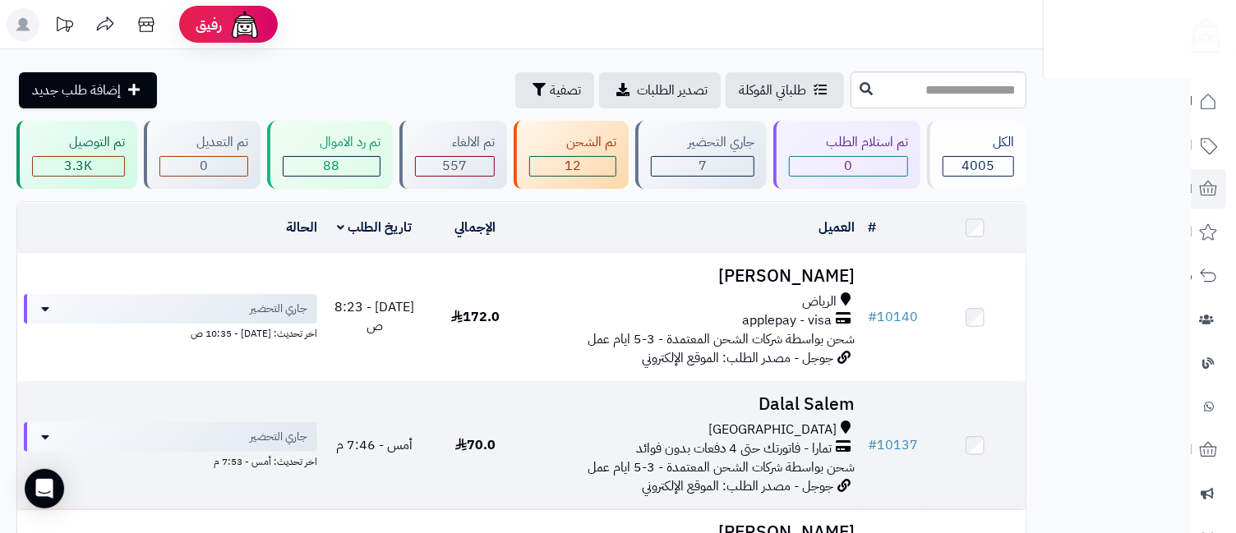
click at [834, 422] on span "[GEOGRAPHIC_DATA]" at bounding box center [772, 430] width 128 height 19
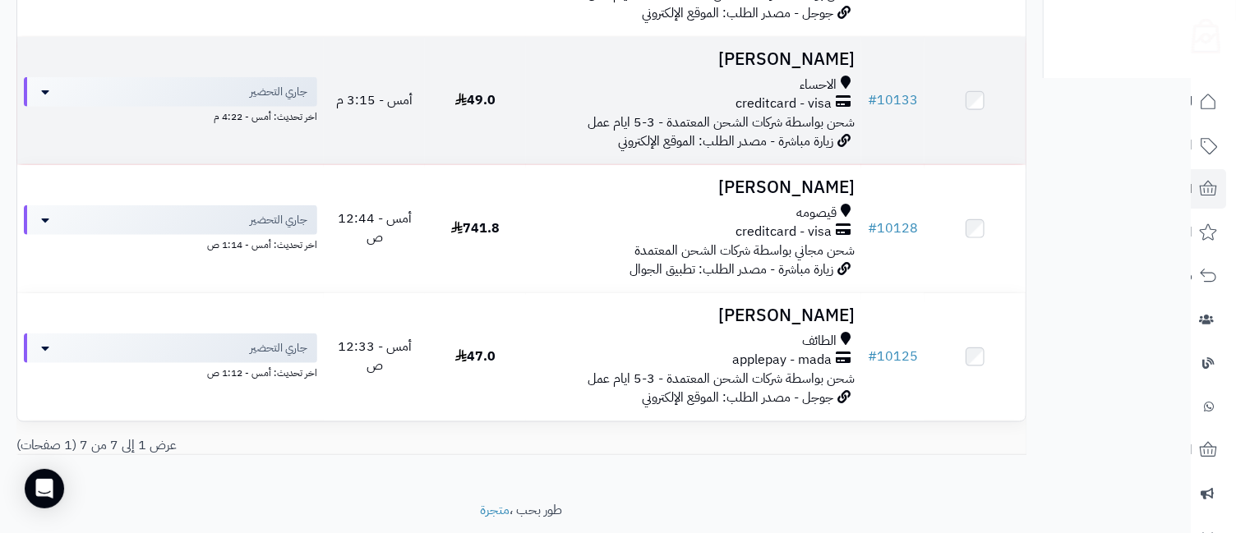
click at [814, 104] on span "creditcard - visa" at bounding box center [784, 104] width 96 height 19
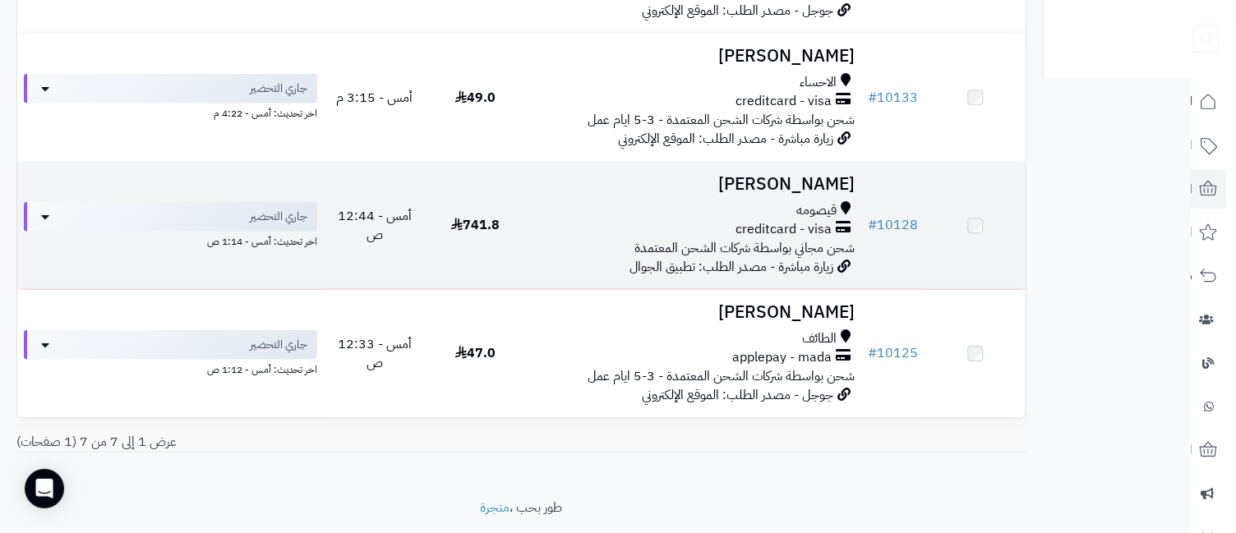
scroll to position [730, 0]
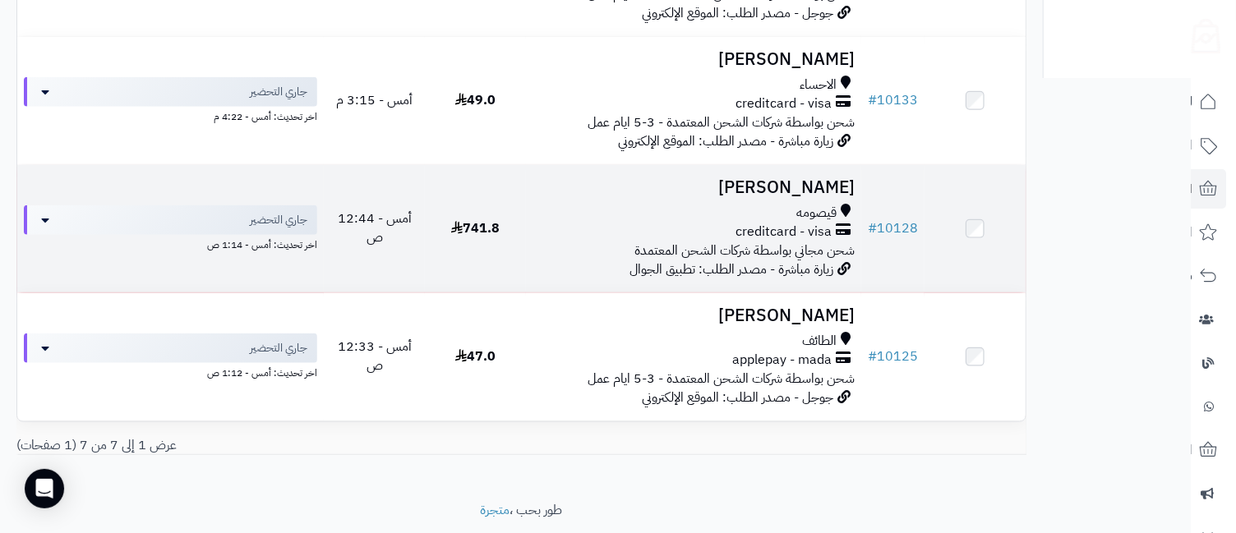
click at [822, 213] on span "قيصومه" at bounding box center [816, 213] width 40 height 19
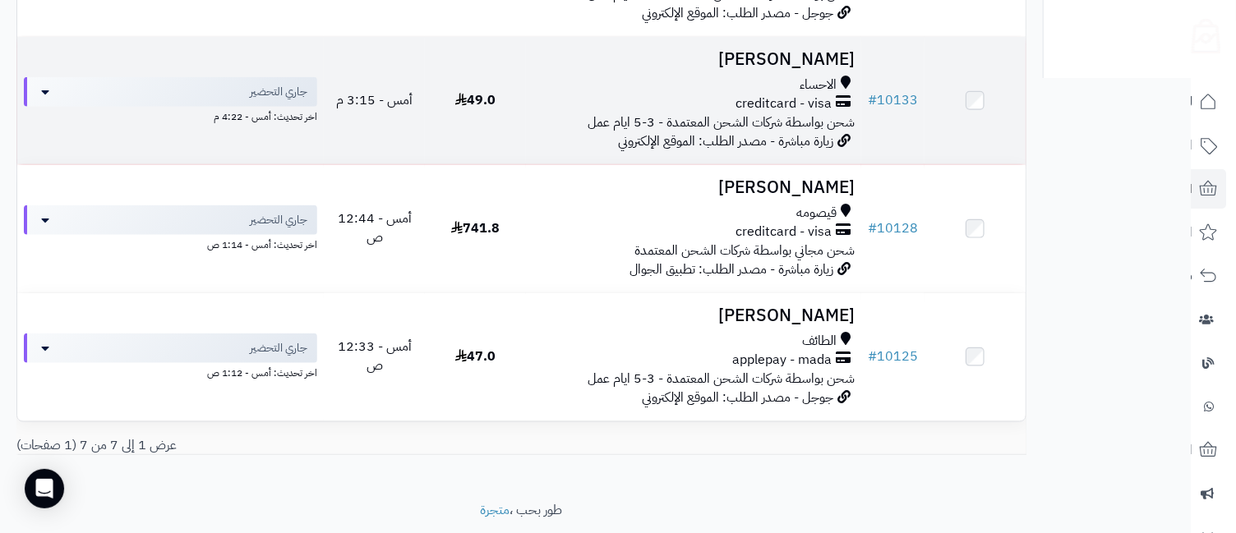
scroll to position [365, 0]
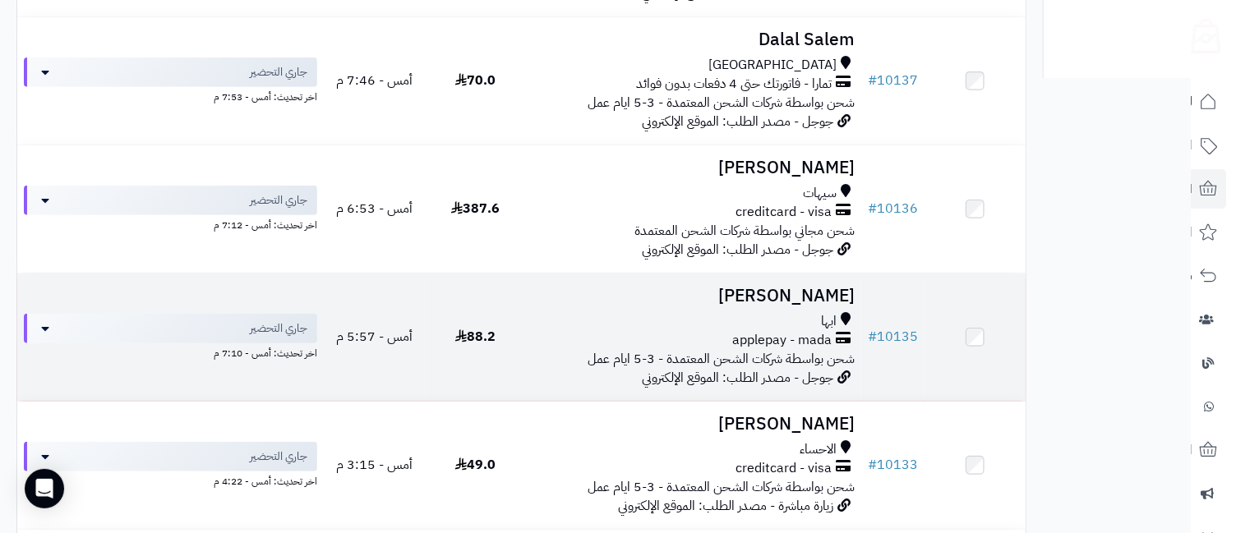
click at [821, 297] on h3 "[PERSON_NAME]" at bounding box center [694, 296] width 323 height 19
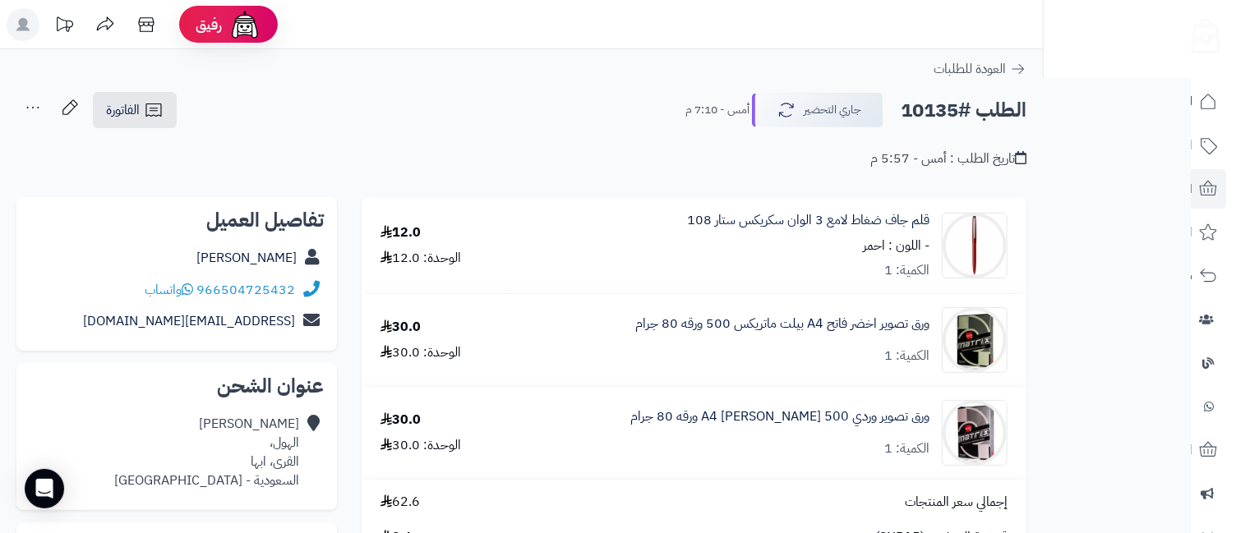
click at [862, 231] on div "قلم جاف ضغاط لامع 3 الوان سكريكس ستار 108 - اللون : احمر الكمية: 1" at bounding box center [808, 246] width 242 height 70
click at [874, 213] on link "قلم جاف ضغاط لامع 3 الوان سكريكس ستار 108" at bounding box center [808, 220] width 242 height 19
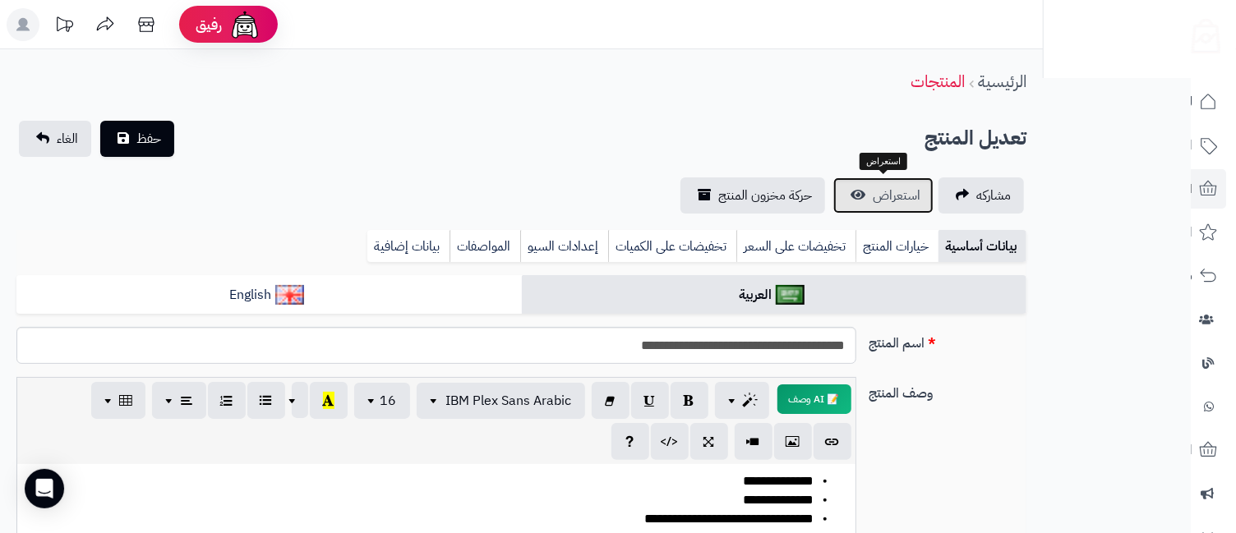
click at [904, 196] on span "استعراض" at bounding box center [897, 196] width 48 height 20
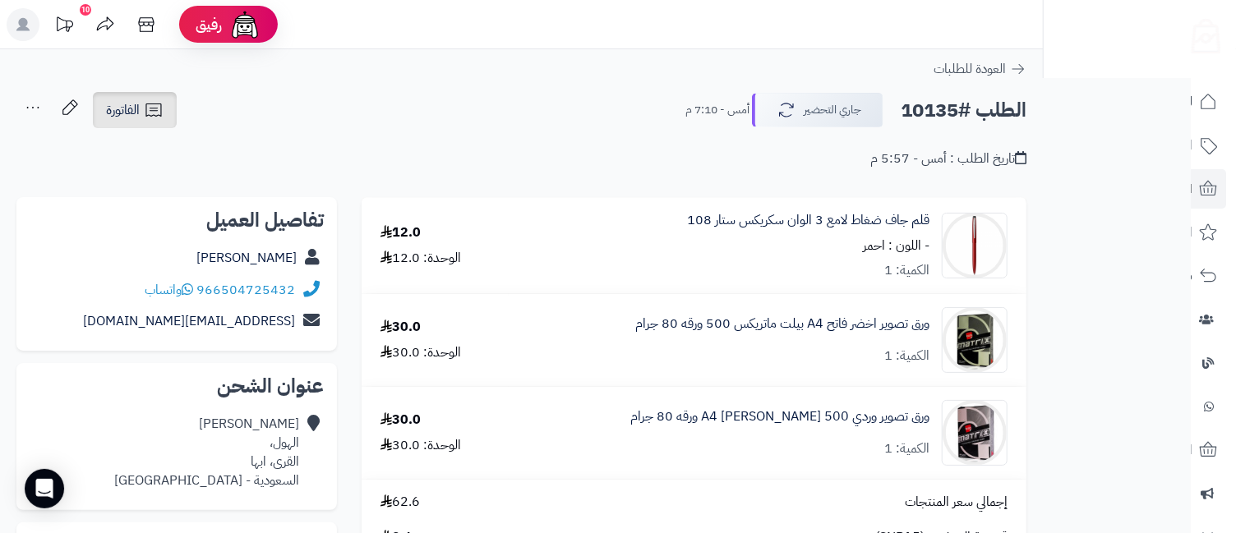
click at [145, 116] on icon at bounding box center [154, 110] width 20 height 20
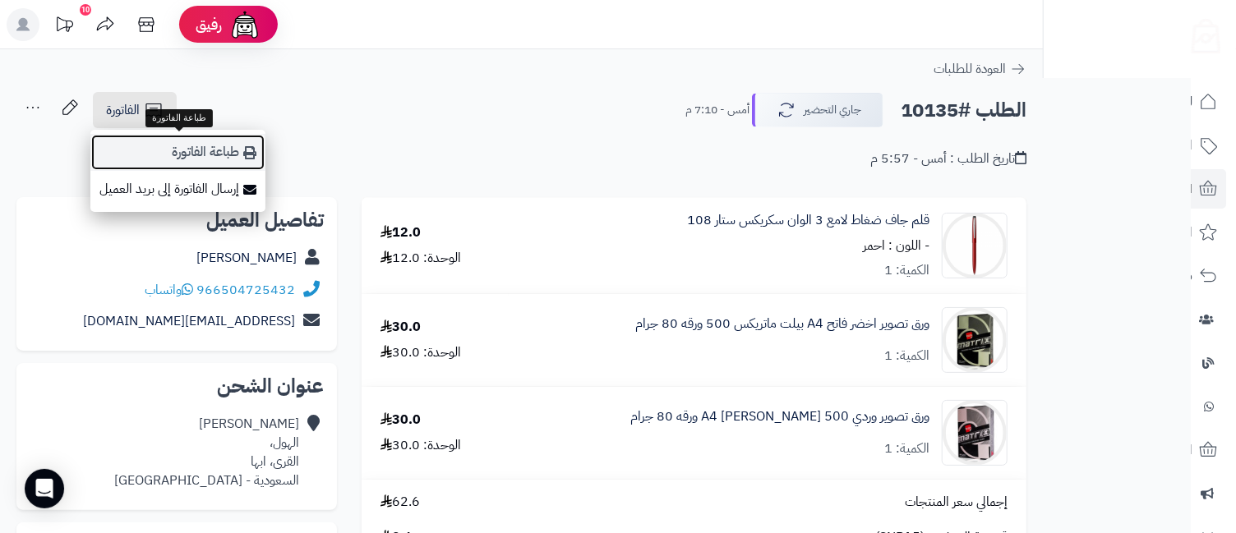
click at [206, 153] on link "طباعة الفاتورة" at bounding box center [177, 152] width 175 height 37
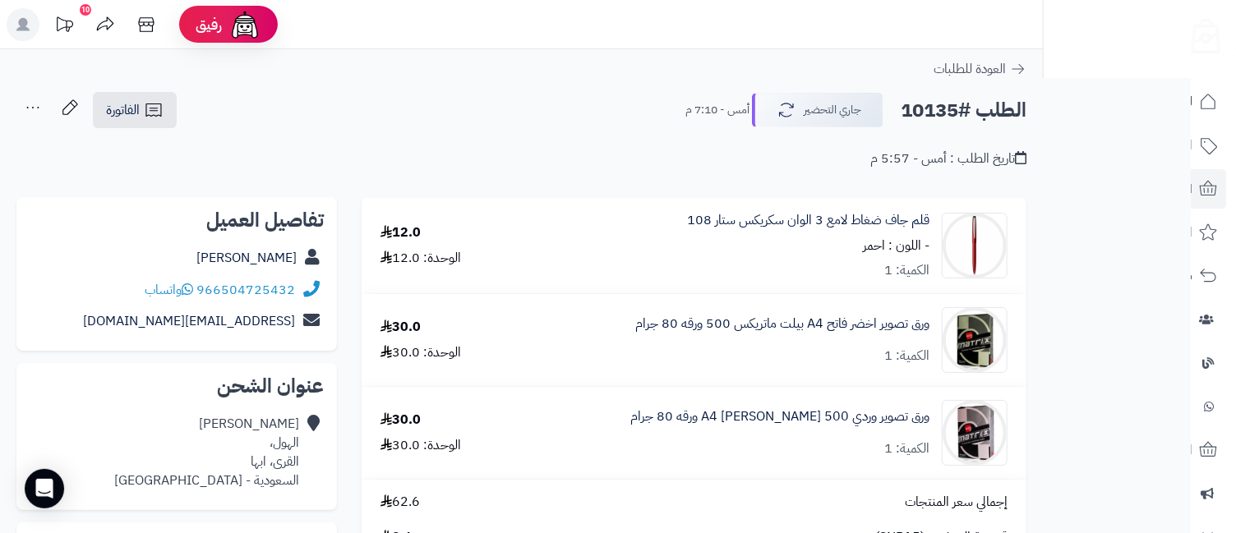
click at [30, 104] on icon at bounding box center [32, 107] width 33 height 33
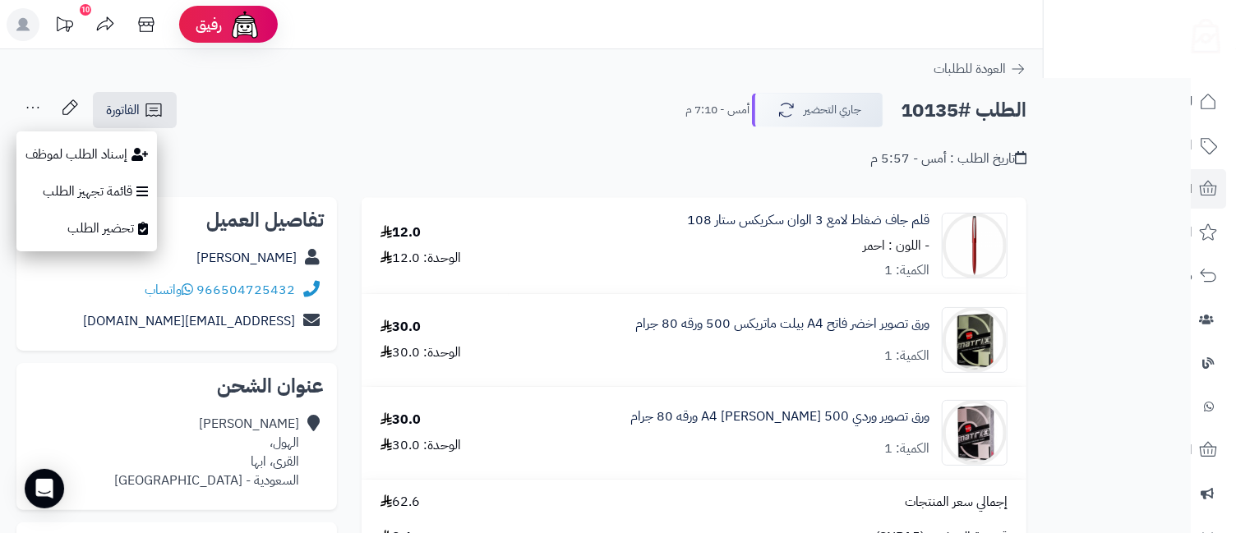
click at [297, 168] on div "**********" at bounding box center [521, 138] width 1043 height 94
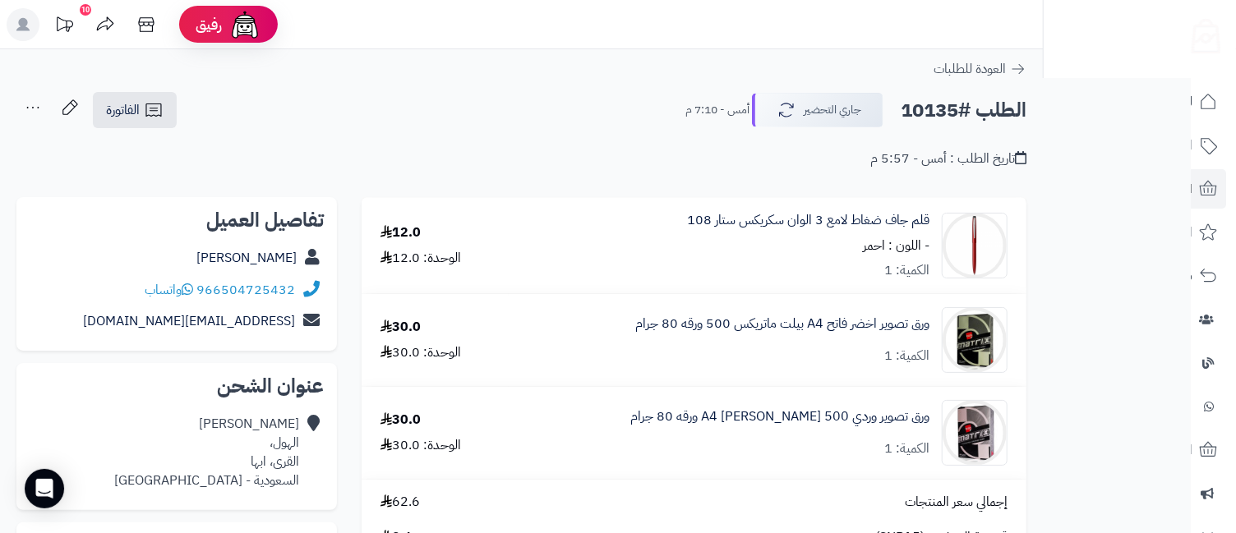
scroll to position [365, 0]
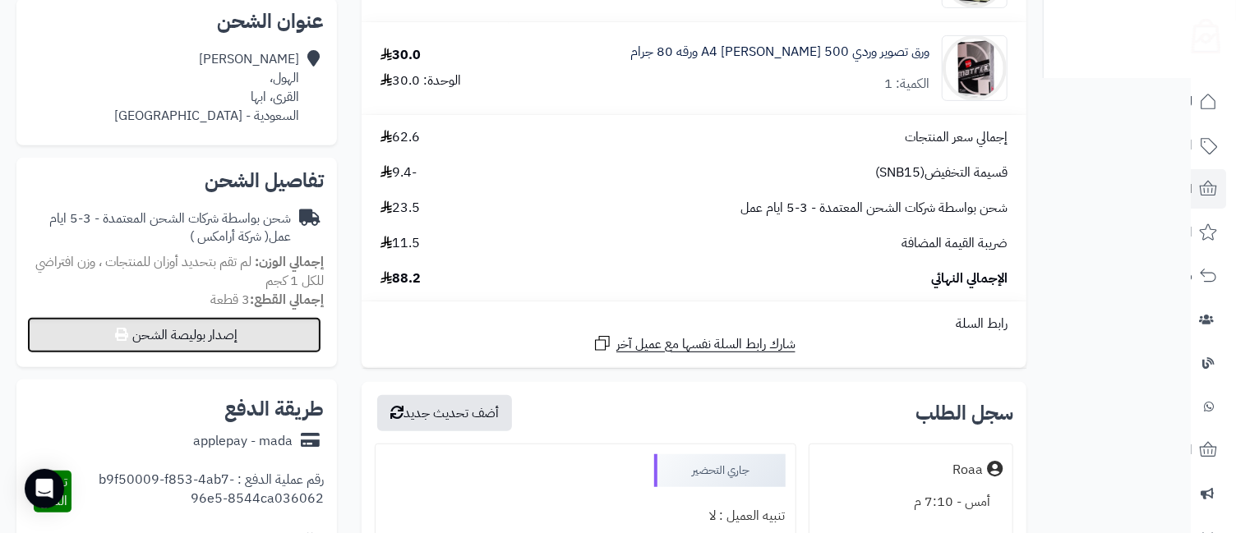
click at [210, 338] on button "إصدار بوليصة الشحن" at bounding box center [174, 335] width 294 height 36
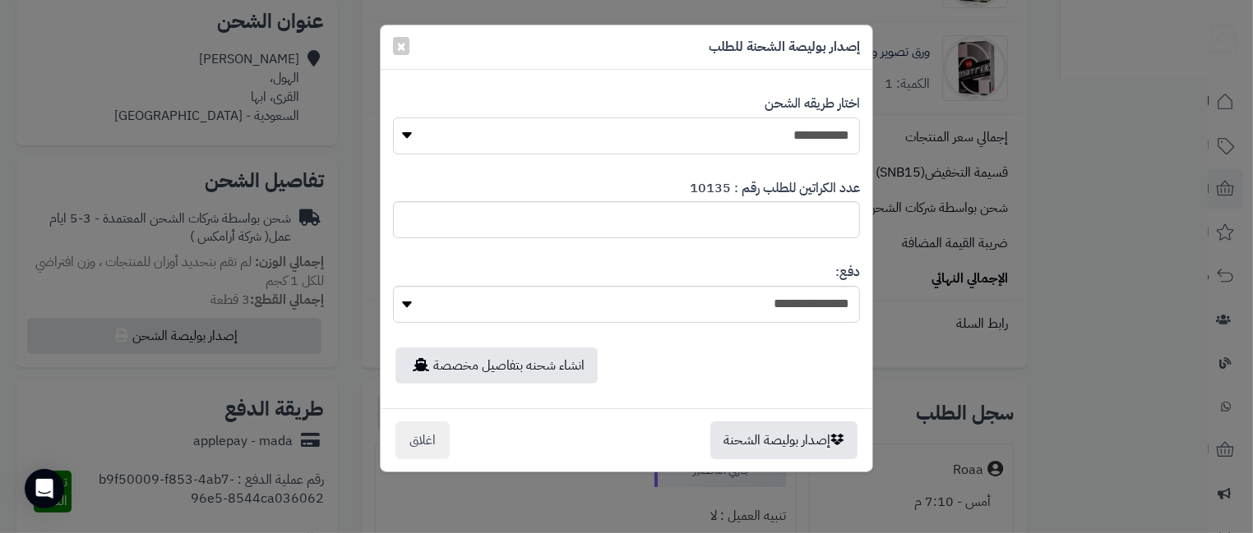
click at [723, 136] on select "**********" at bounding box center [626, 136] width 467 height 37
select select "*******"
click at [393, 118] on select "**********" at bounding box center [626, 136] width 467 height 37
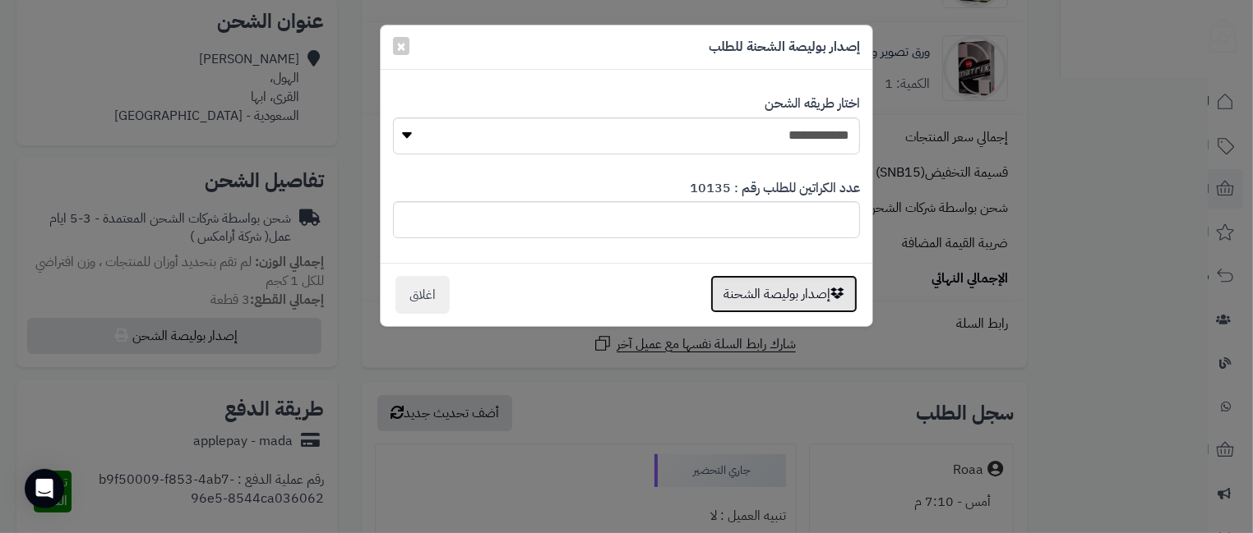
click at [783, 300] on button "إصدار بوليصة الشحنة" at bounding box center [783, 294] width 147 height 38
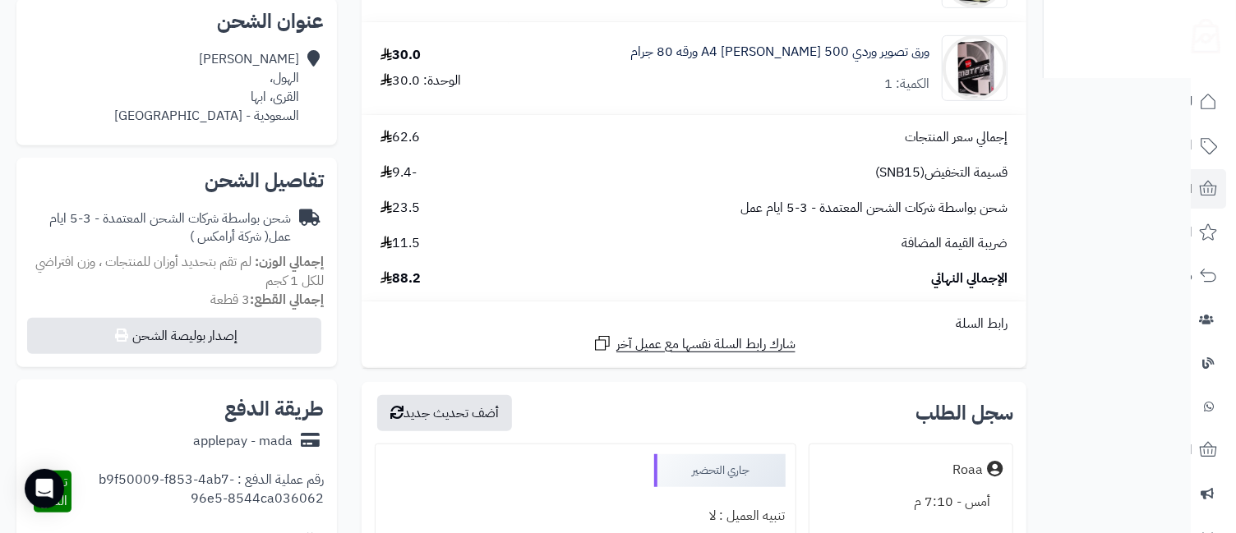
scroll to position [730, 0]
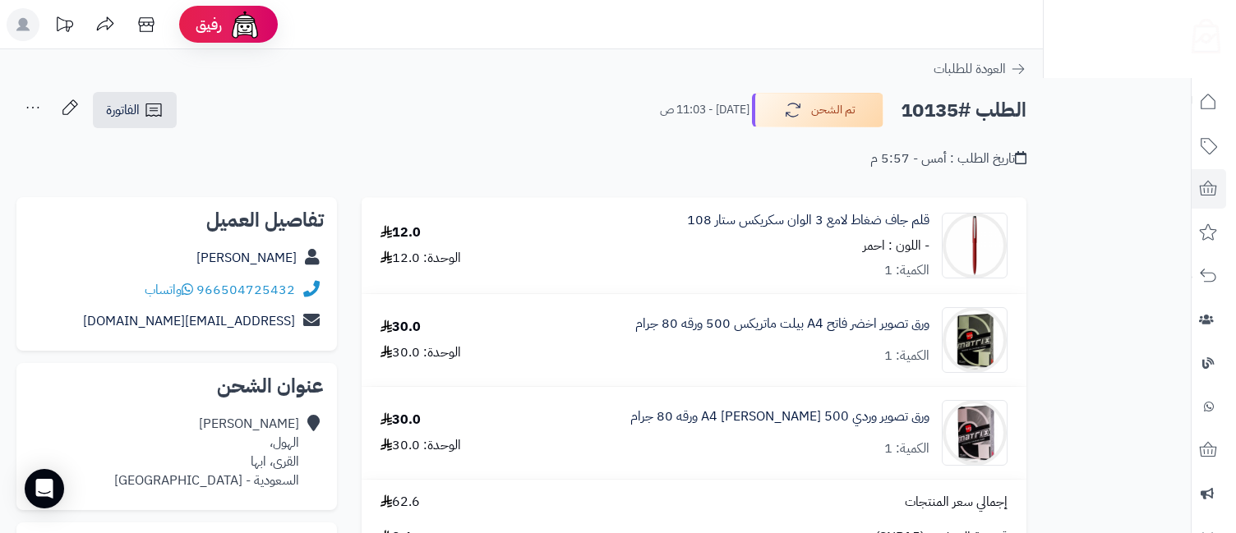
scroll to position [730, 0]
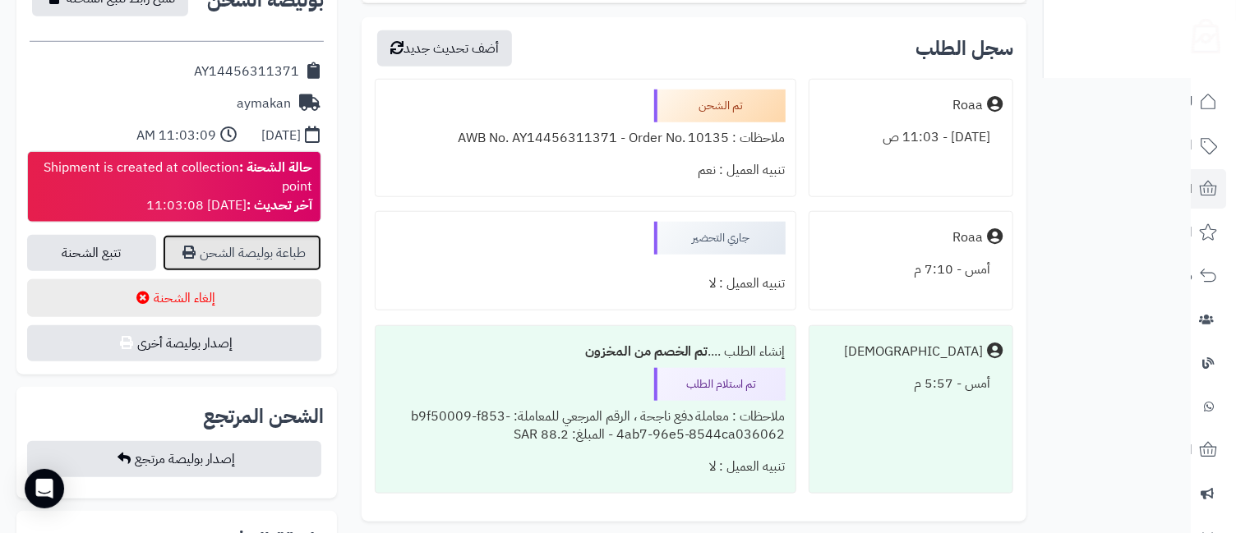
click at [249, 252] on link "طباعة بوليصة الشحن" at bounding box center [242, 253] width 159 height 36
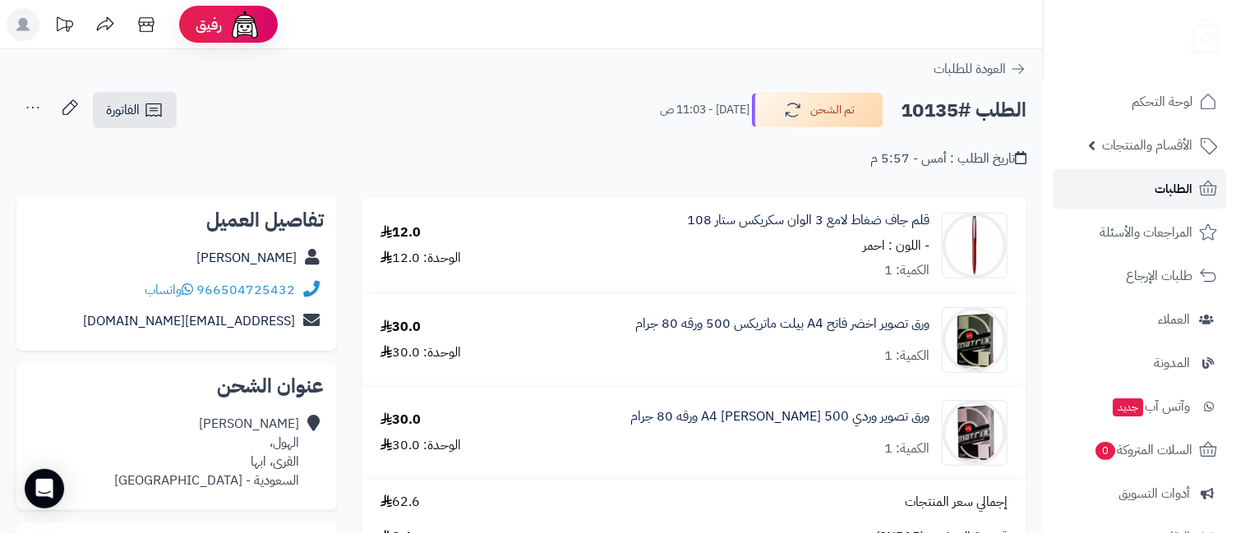
click at [1156, 188] on span "الطلبات" at bounding box center [1174, 189] width 38 height 23
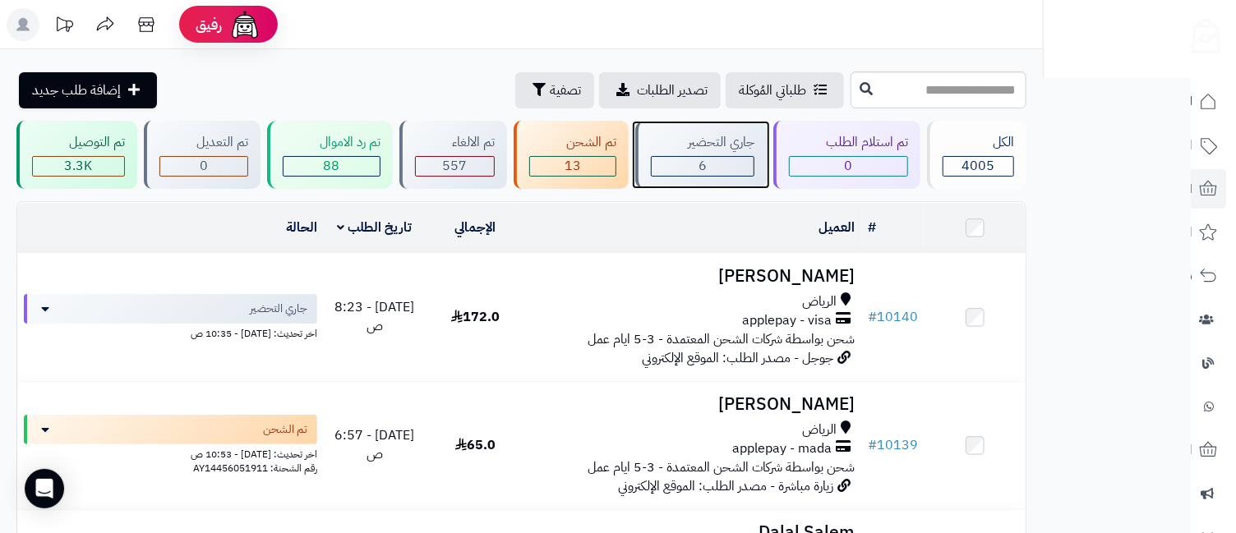
click at [707, 166] on span "6" at bounding box center [703, 166] width 8 height 20
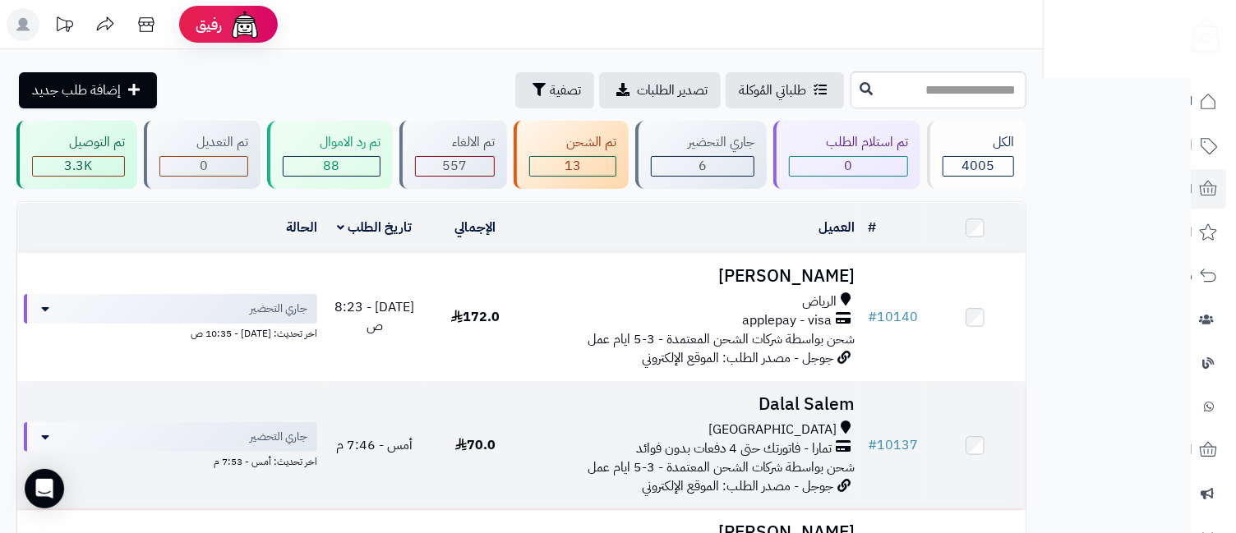
click at [787, 414] on h3 "Dalal Salem" at bounding box center [694, 404] width 323 height 19
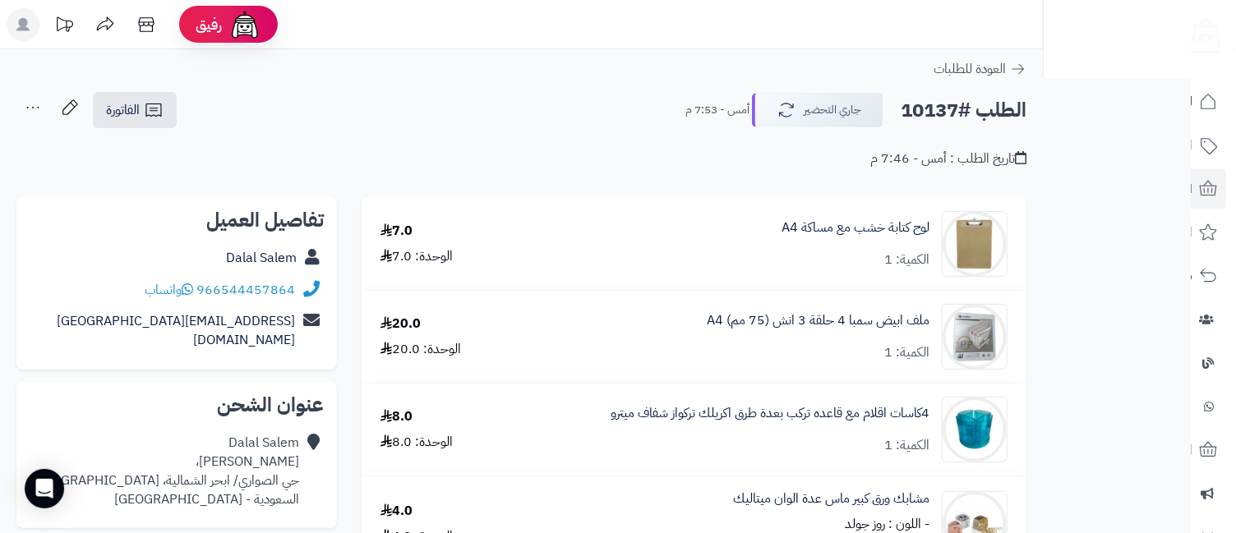
scroll to position [365, 0]
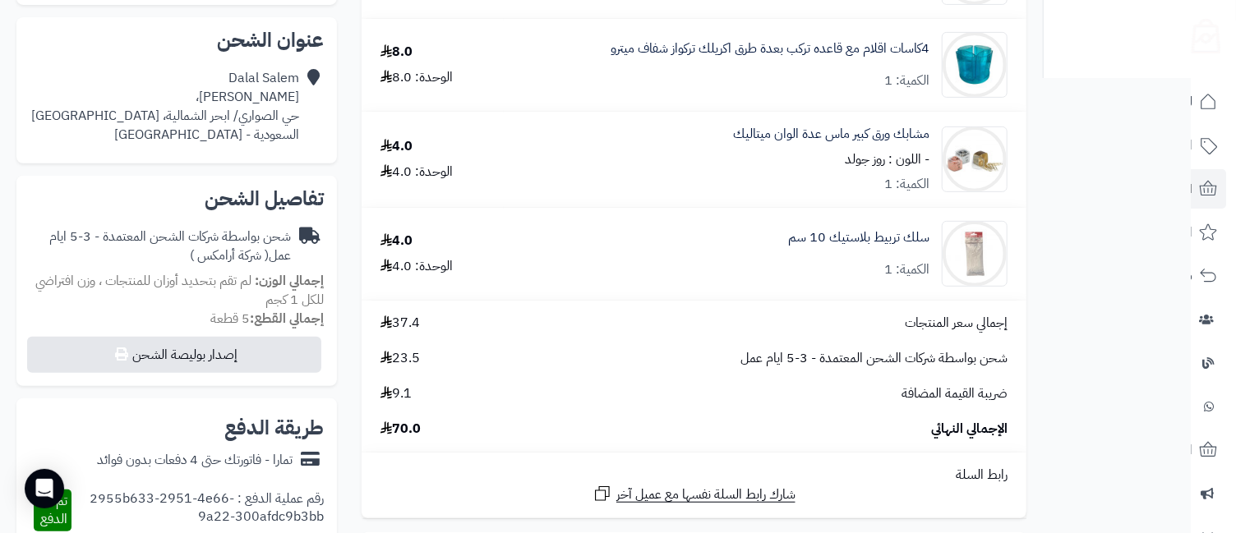
click at [1062, 212] on div "رفيق ! الطلبات معالجة مكتمل إرجاع المنتجات العملاء المتواجدون الان 7692 عملاء م…" at bounding box center [618, 372] width 1236 height 1475
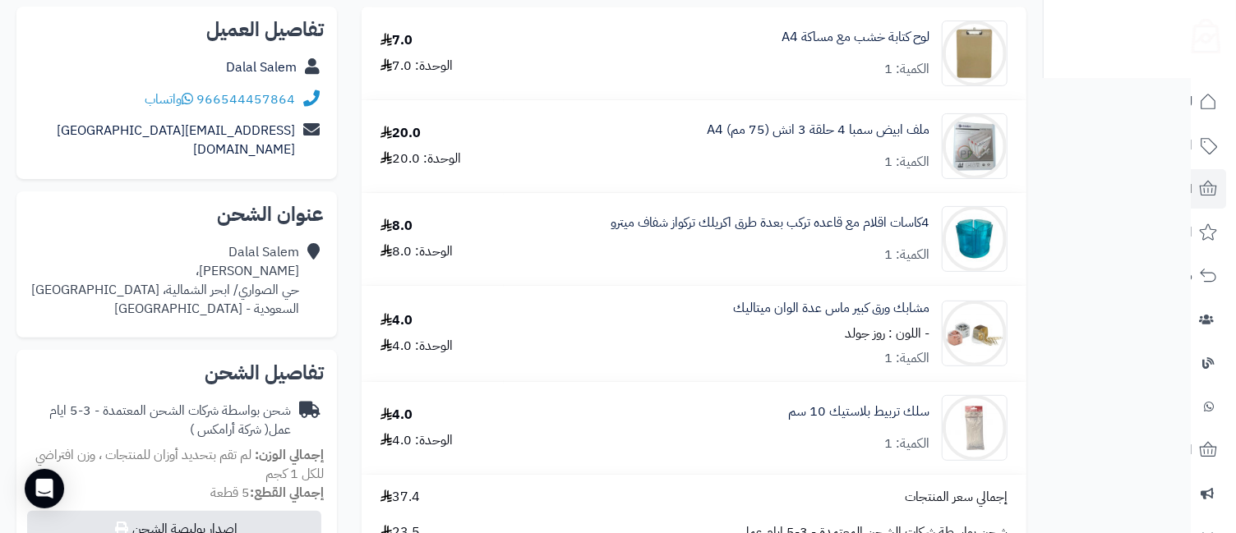
scroll to position [0, 0]
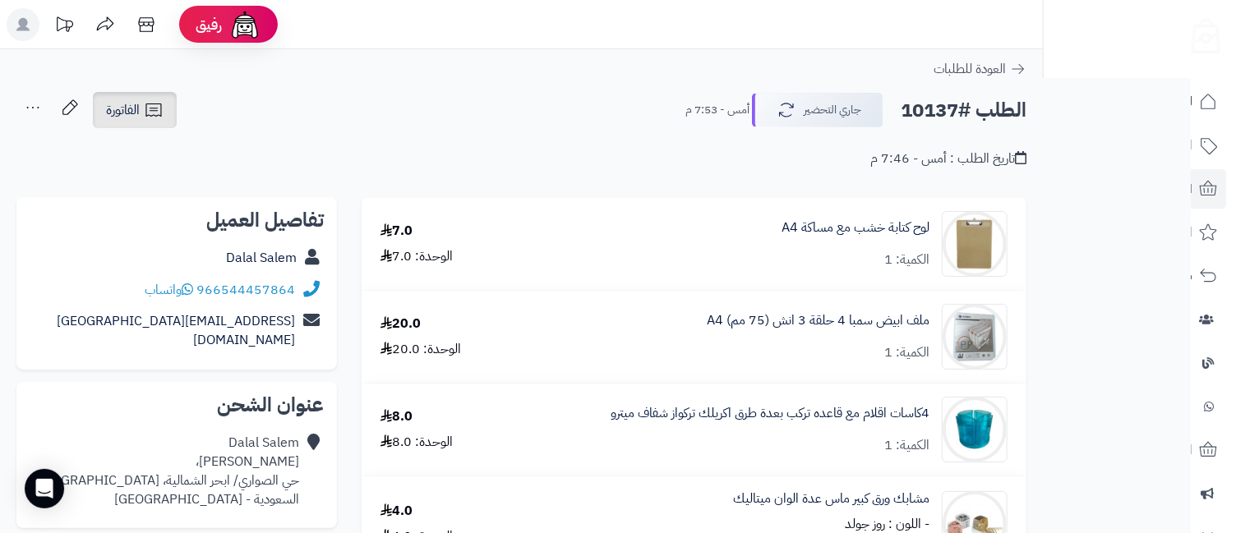
click at [160, 108] on icon at bounding box center [154, 110] width 20 height 20
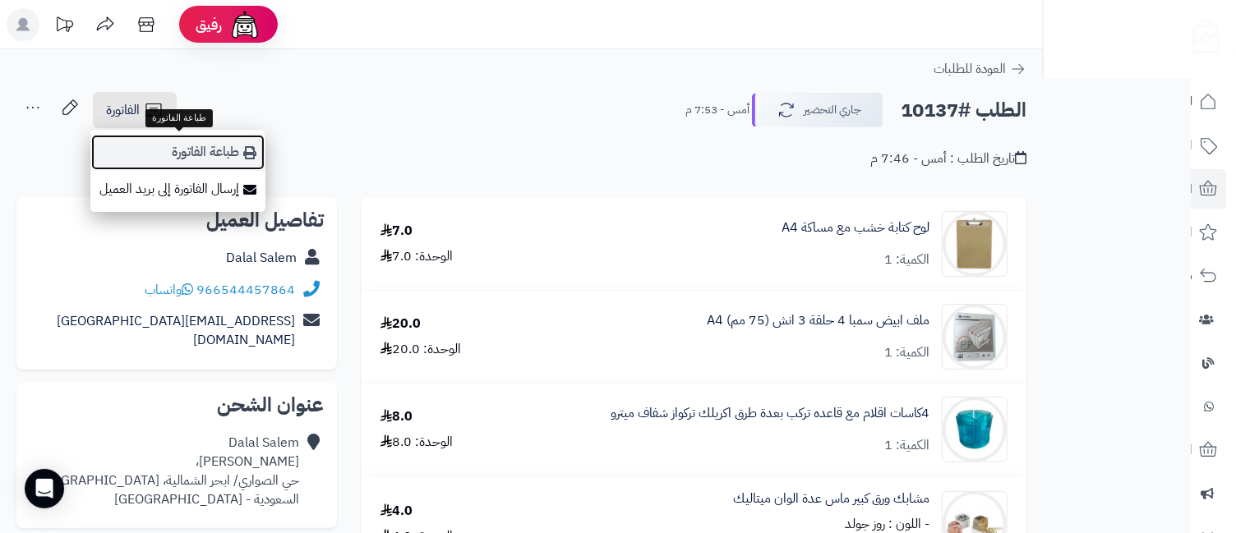
click at [240, 147] on link "طباعة الفاتورة" at bounding box center [177, 152] width 175 height 37
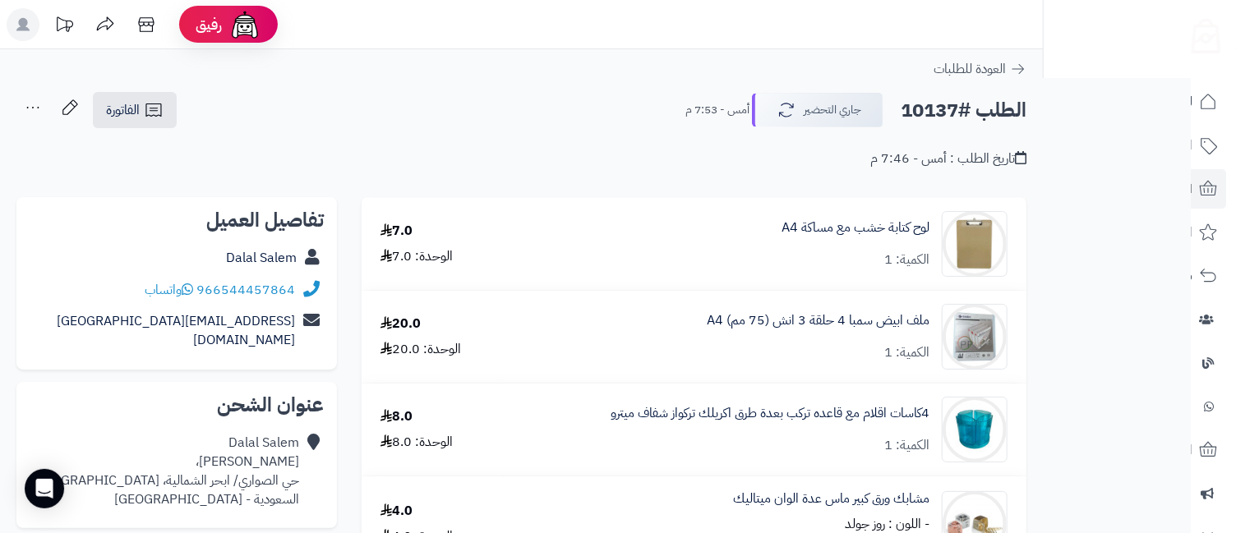
click at [40, 102] on icon at bounding box center [32, 107] width 33 height 33
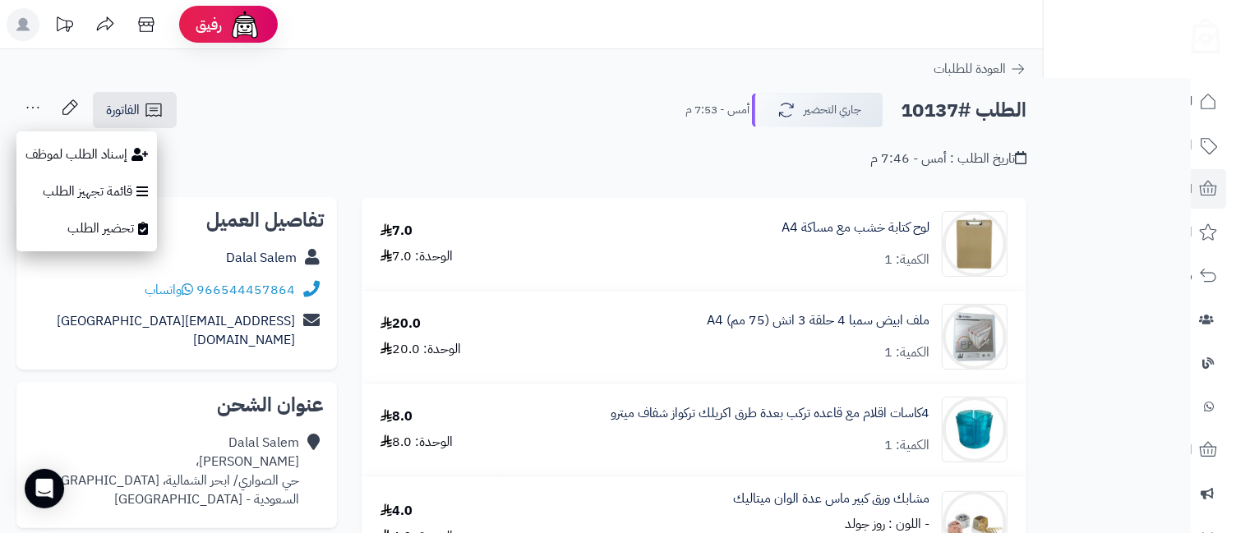
click at [378, 128] on div "الطلب #10137 جاري التحضير أمس - 7:53 م الفاتورة طباعة الفاتورة إرسال الفاتورة إ…" at bounding box center [521, 110] width 1010 height 39
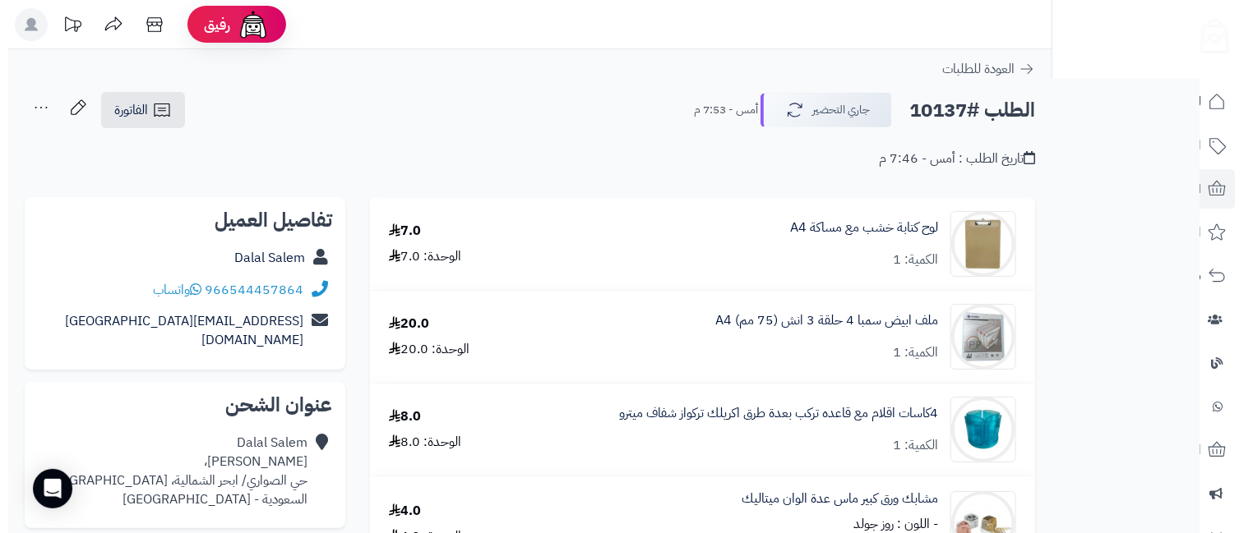
scroll to position [365, 0]
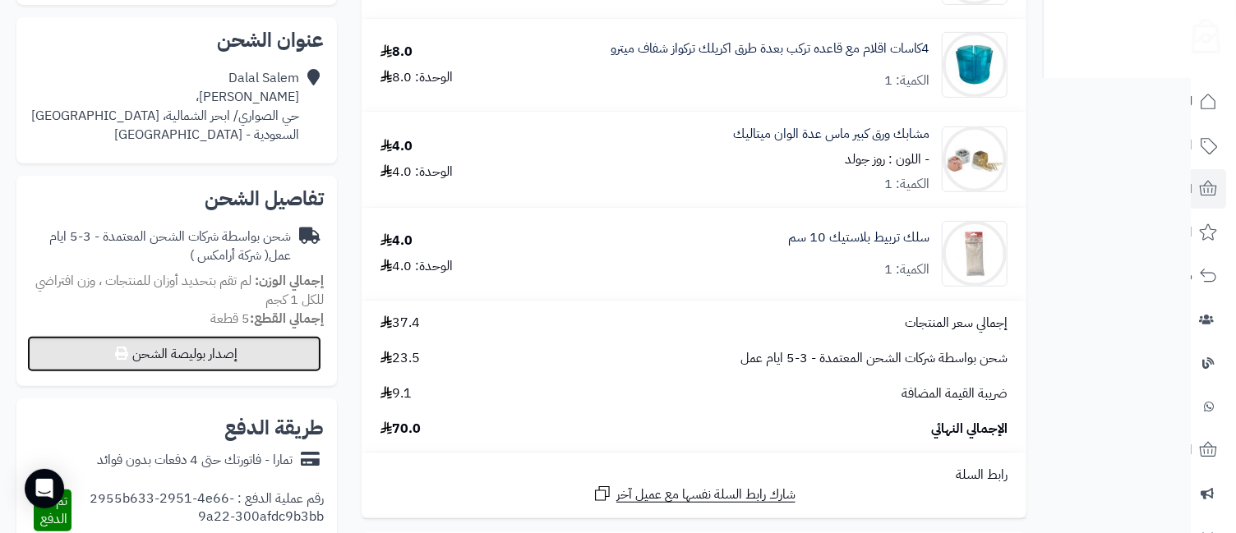
click at [243, 338] on button "إصدار بوليصة الشحن" at bounding box center [174, 354] width 294 height 36
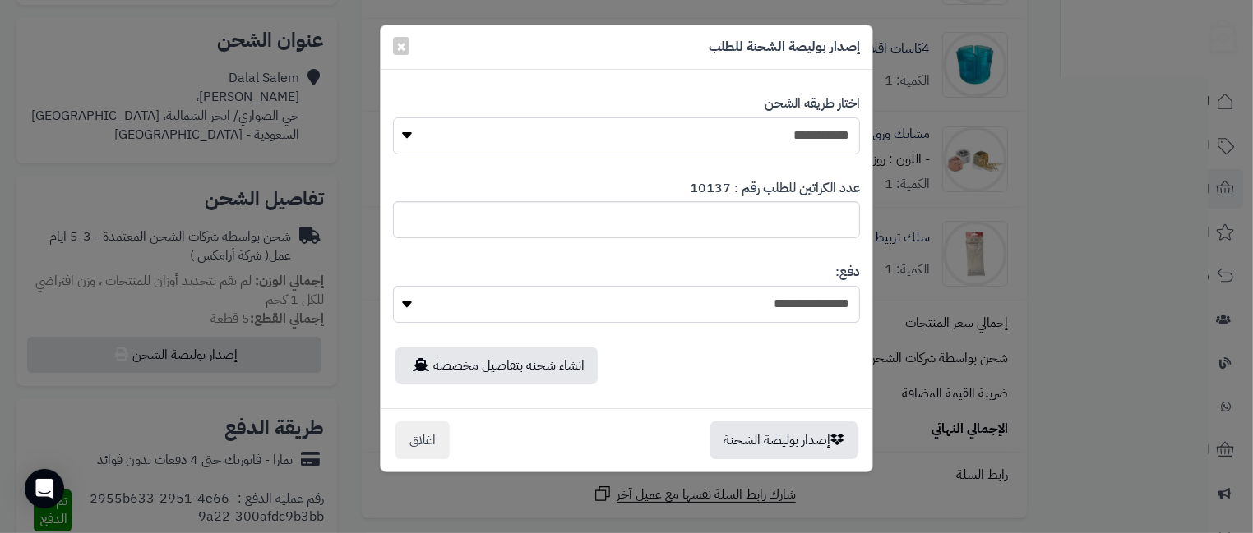
click at [641, 139] on select "**********" at bounding box center [626, 136] width 467 height 37
select select "*******"
click at [393, 118] on select "**********" at bounding box center [626, 136] width 467 height 37
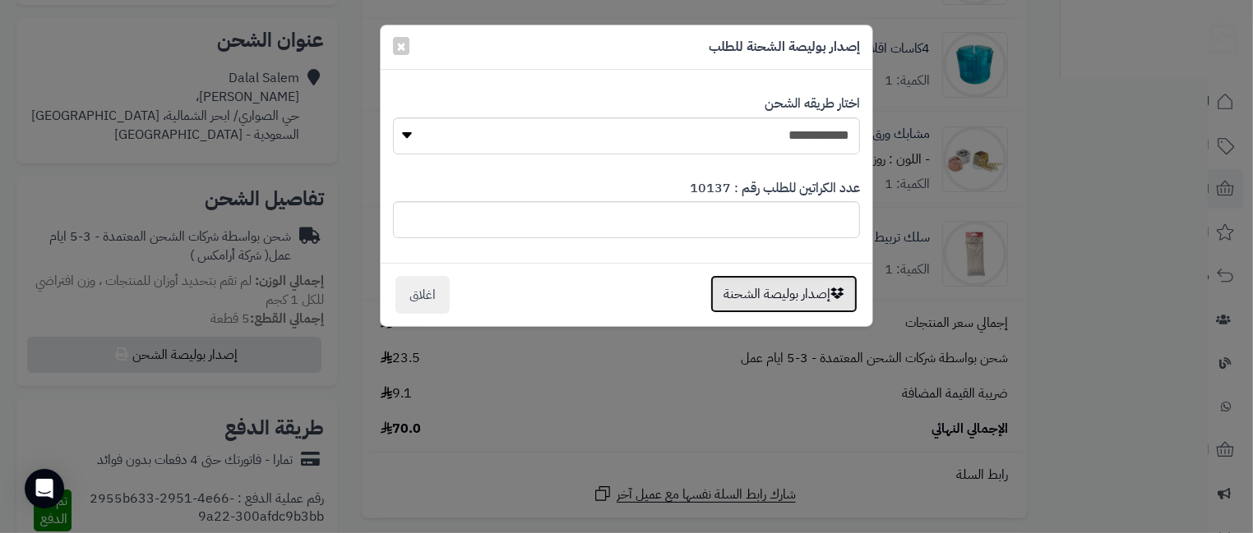
click at [744, 299] on button "إصدار بوليصة الشحنة" at bounding box center [783, 294] width 147 height 38
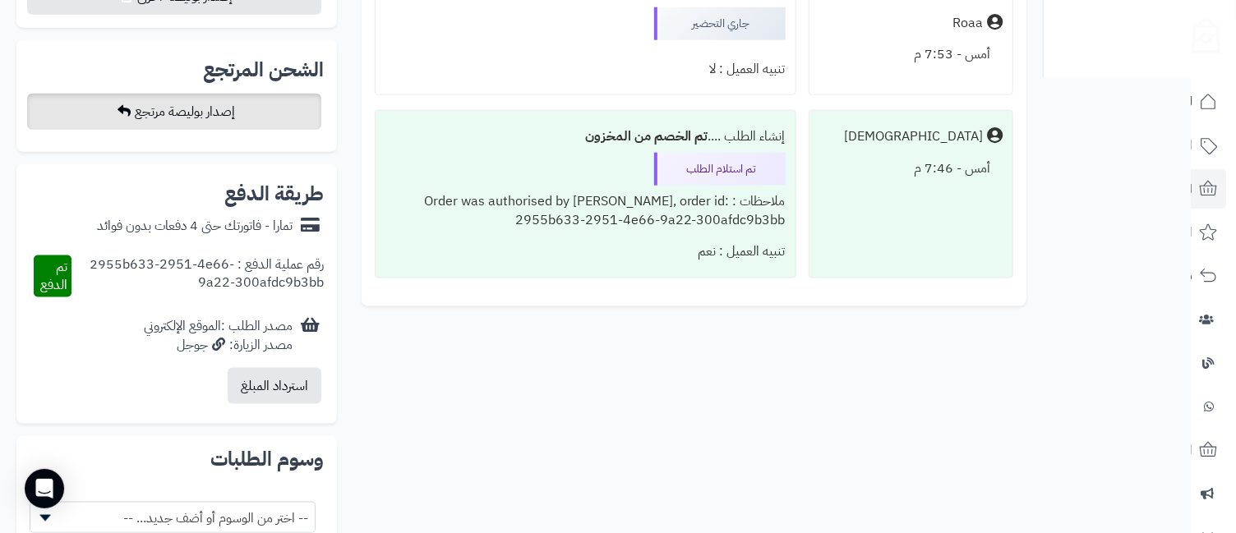
scroll to position [730, 0]
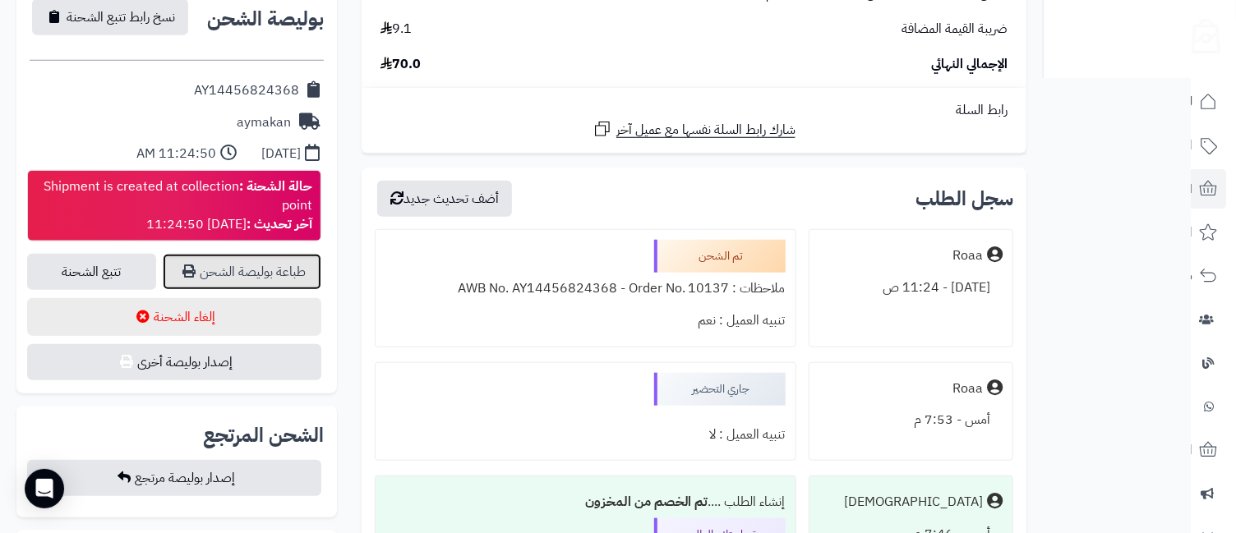
click at [267, 254] on link "طباعة بوليصة الشحن" at bounding box center [242, 272] width 159 height 36
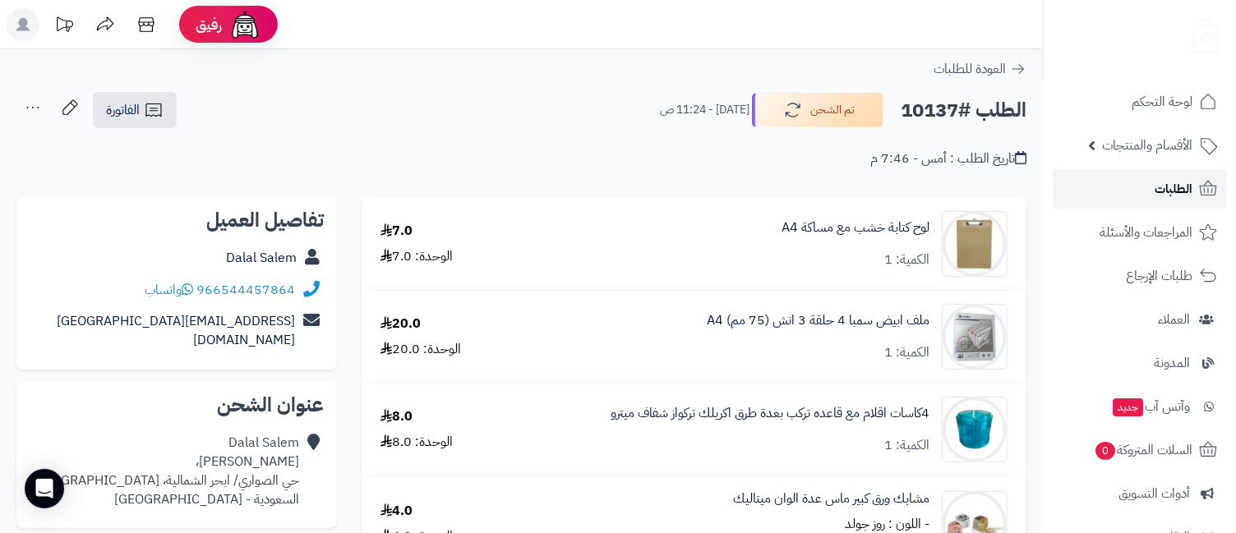
click at [1141, 189] on link "الطلبات" at bounding box center [1139, 188] width 173 height 39
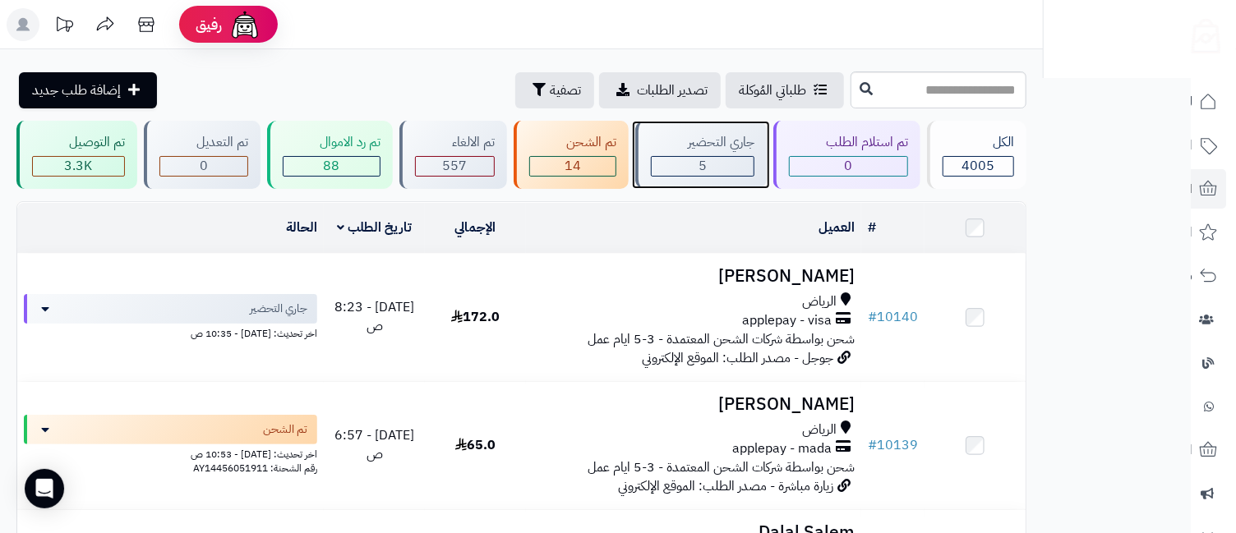
click at [700, 159] on div "5" at bounding box center [703, 166] width 102 height 19
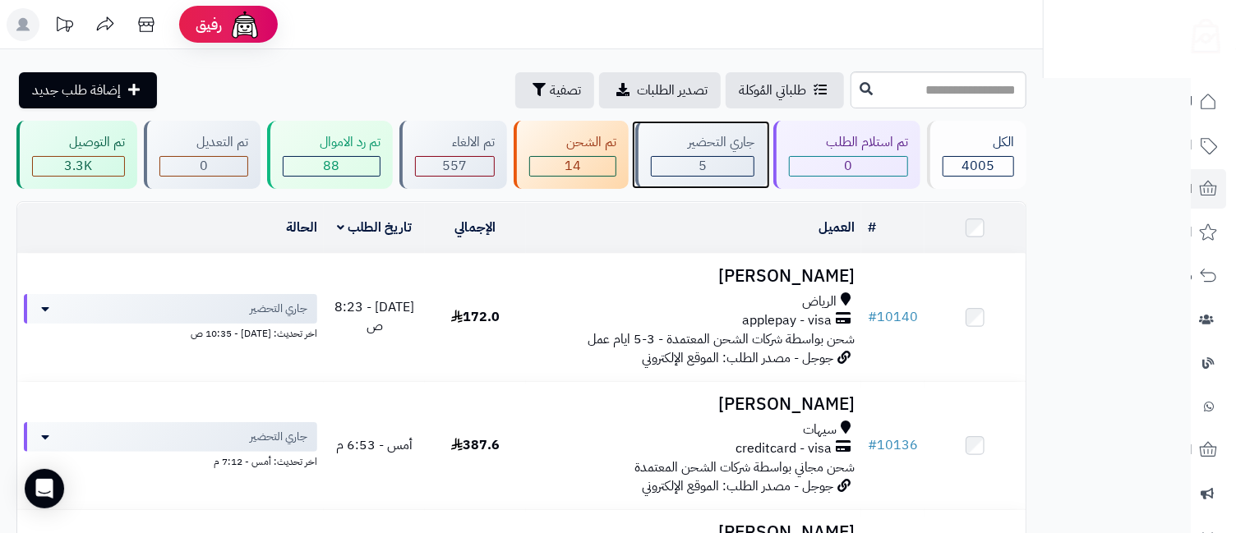
click at [736, 147] on div "جاري التحضير" at bounding box center [703, 142] width 104 height 19
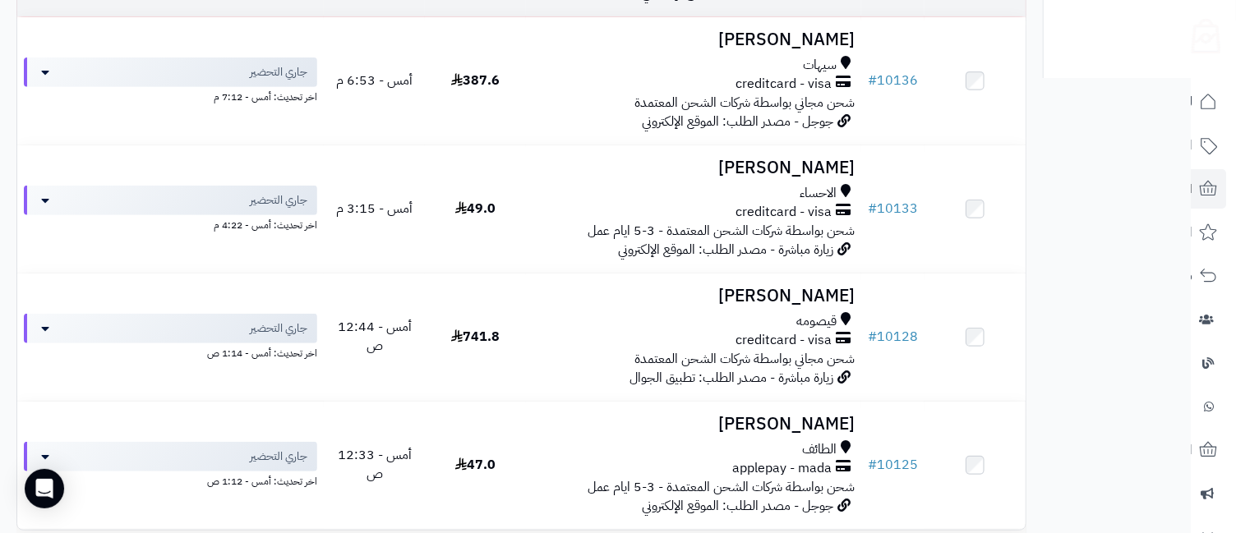
scroll to position [523, 0]
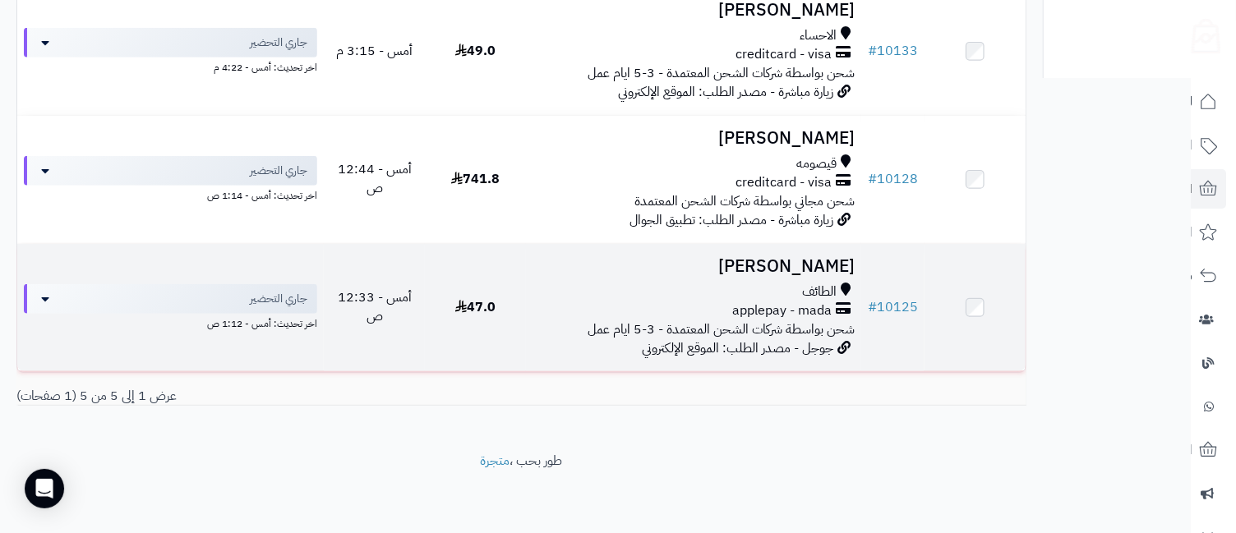
click at [781, 263] on h3 "[PERSON_NAME]" at bounding box center [694, 266] width 323 height 19
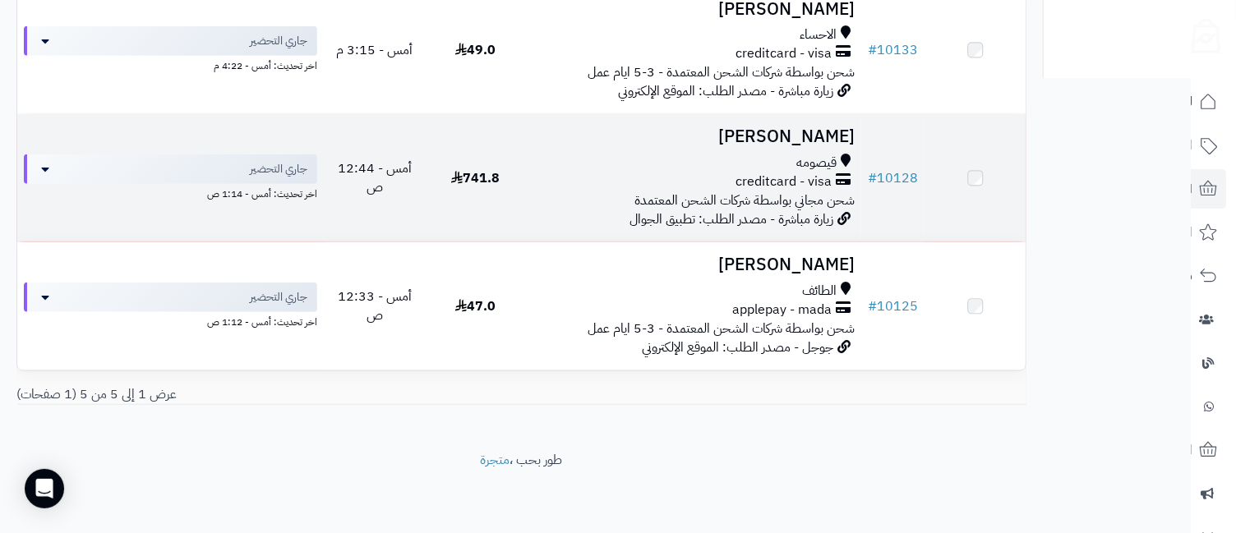
scroll to position [523, 0]
click at [787, 147] on h3 "Alanood Aqeel" at bounding box center [694, 138] width 323 height 19
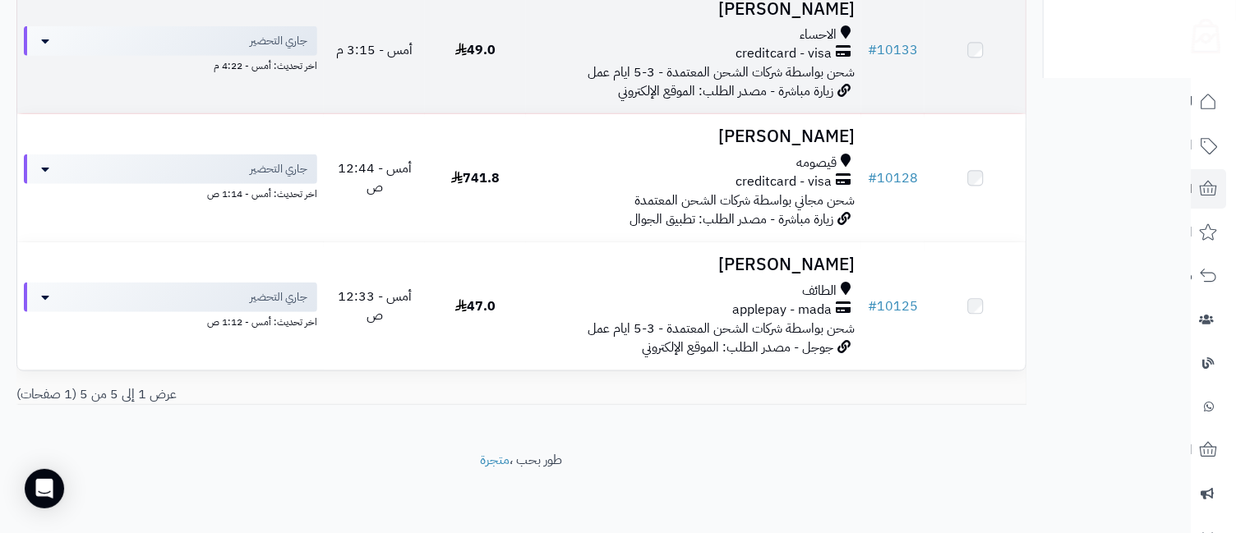
scroll to position [523, 0]
click at [807, 13] on h3 "Sara Hussain" at bounding box center [694, 10] width 323 height 19
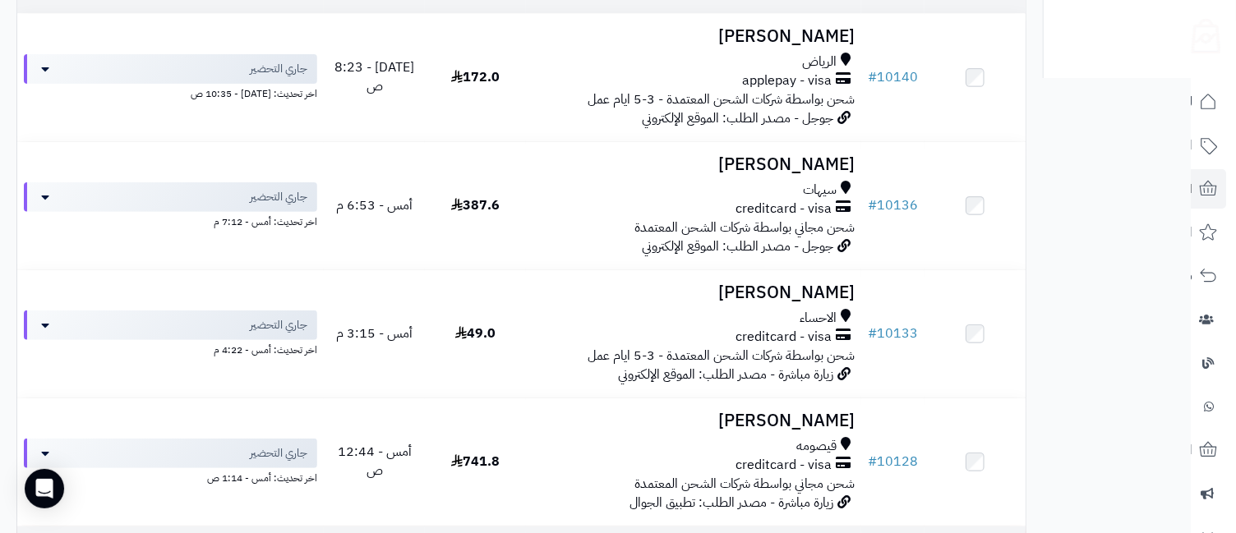
scroll to position [158, 0]
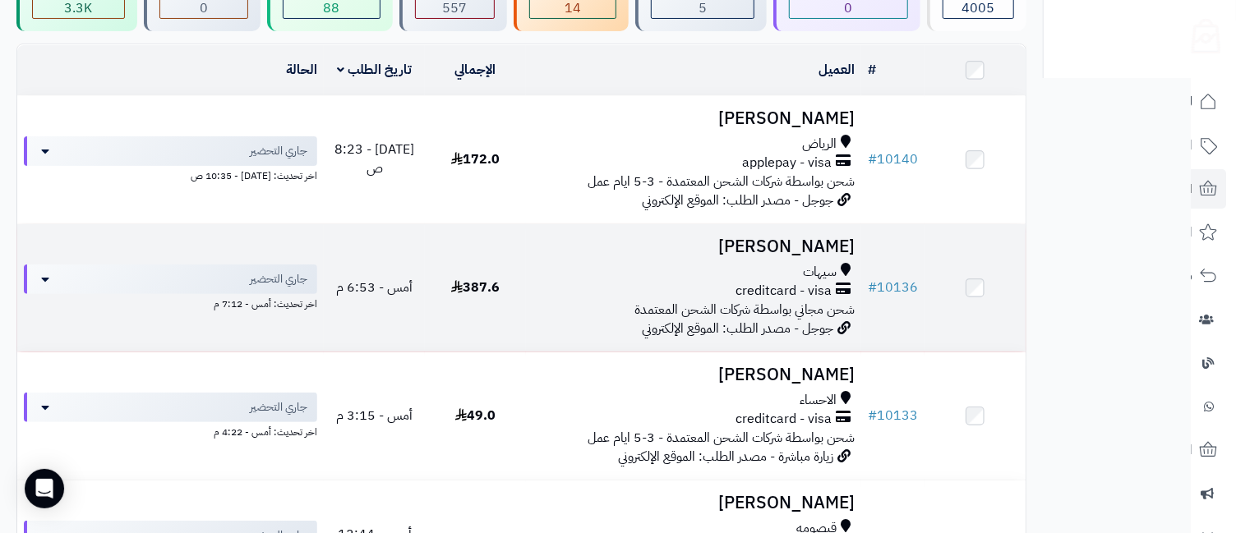
click at [801, 251] on h3 "[PERSON_NAME]" at bounding box center [694, 247] width 323 height 19
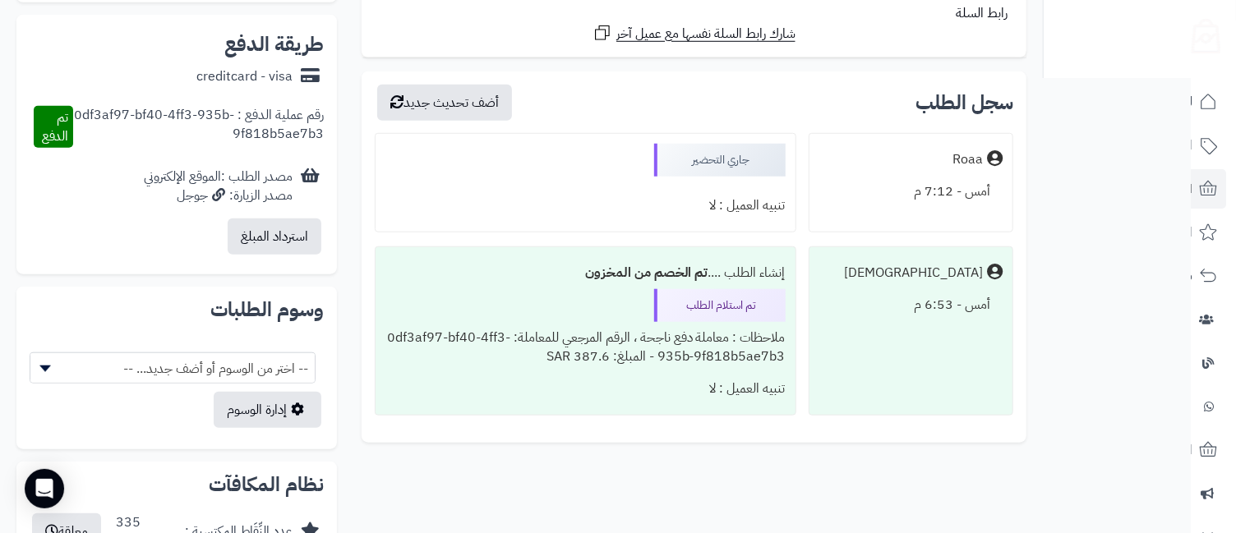
scroll to position [365, 0]
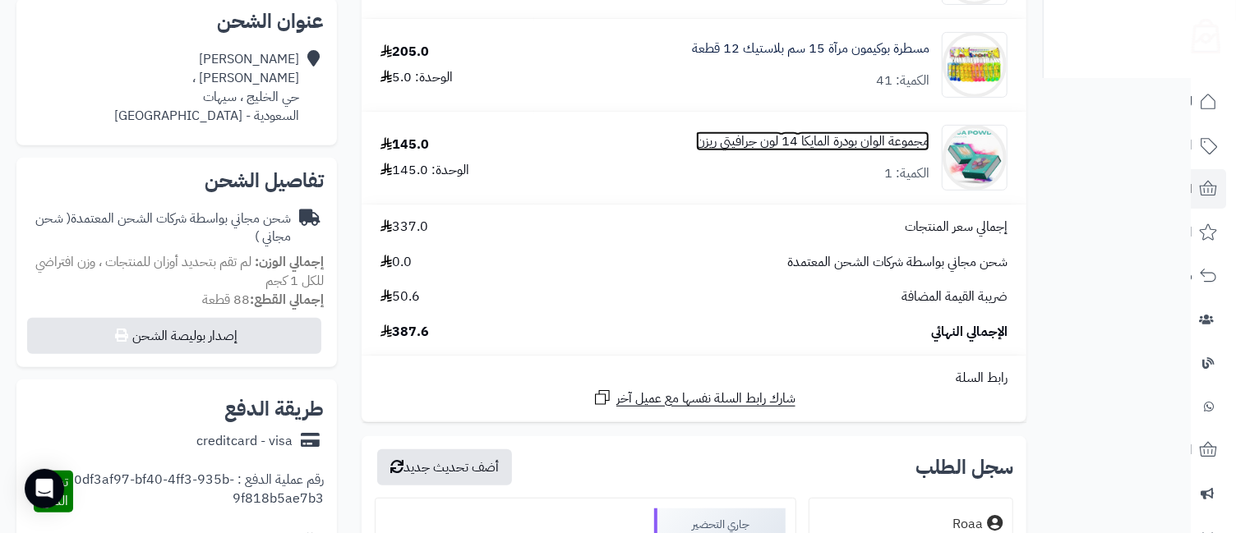
click at [791, 148] on link "مجموعة الوان بودرة المايكا 14 لون جرافيتي ريزن" at bounding box center [812, 141] width 233 height 19
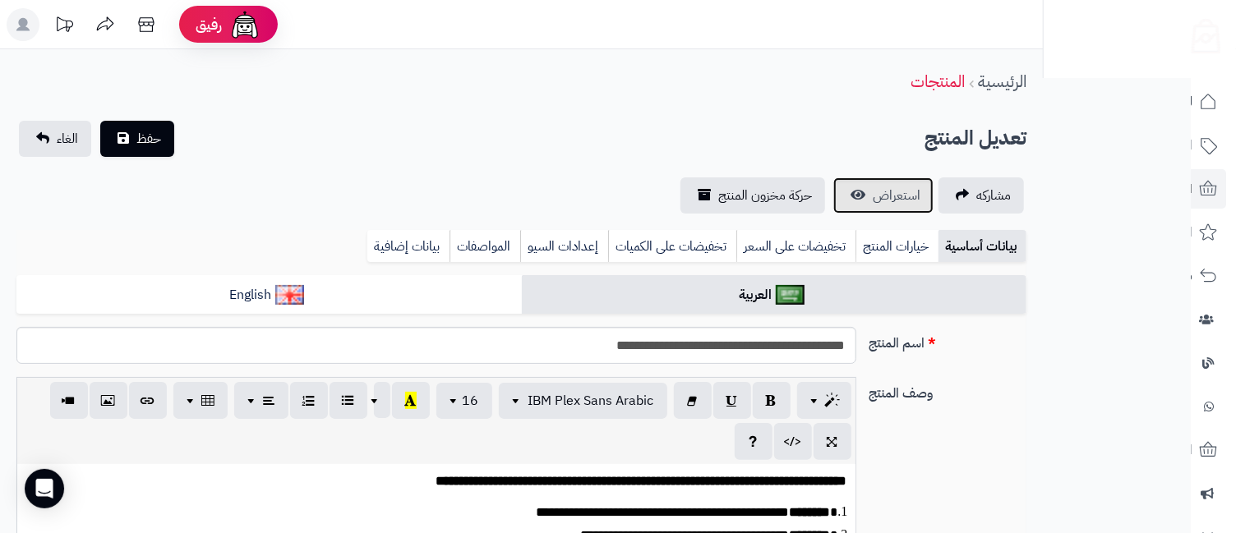
scroll to position [2021, 0]
click at [907, 198] on span "استعراض" at bounding box center [897, 196] width 48 height 20
